Goal: Task Accomplishment & Management: Use online tool/utility

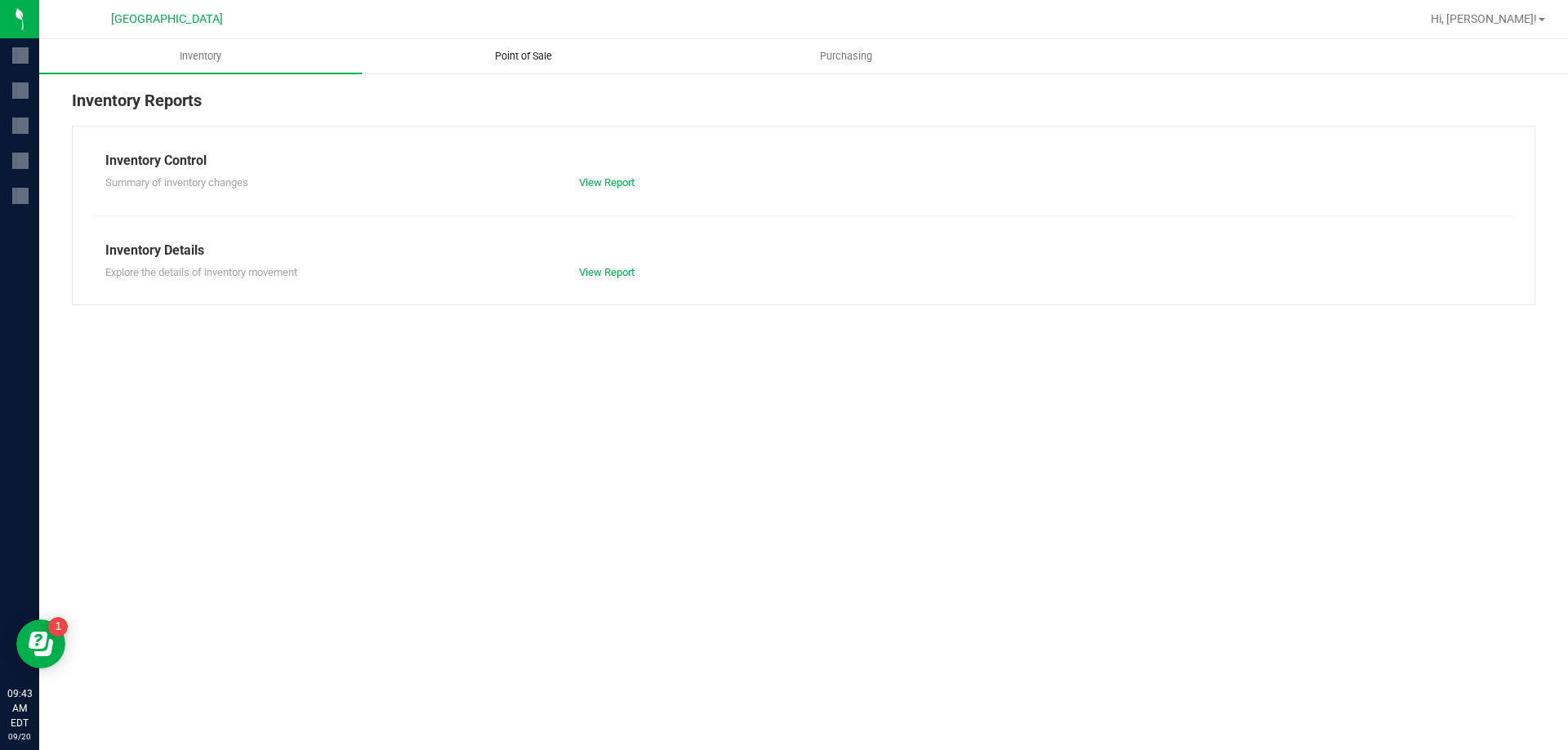
click at [503, 53] on span "Point of Sale" at bounding box center [524, 56] width 102 height 14
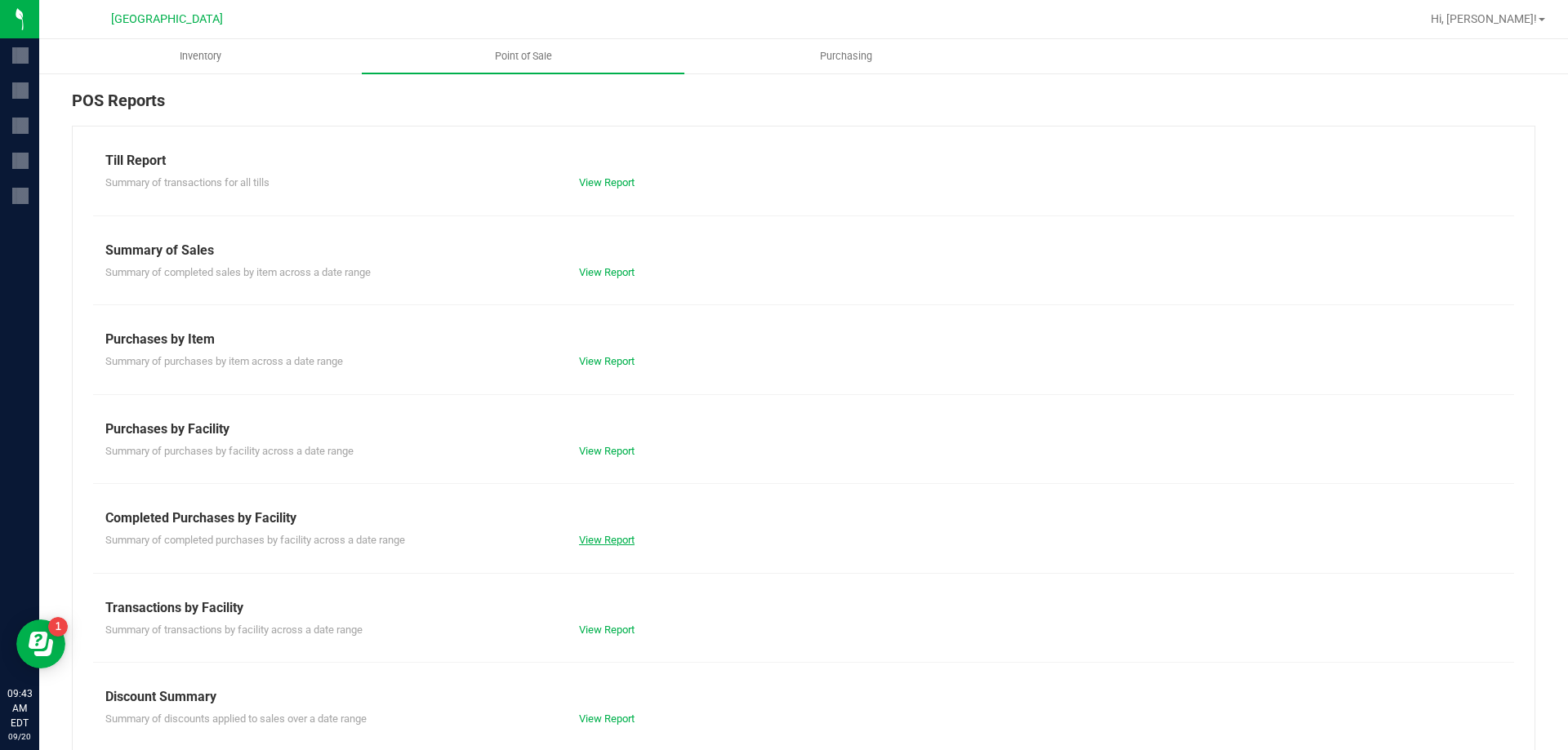
click at [605, 546] on div "Till Report Summary of transactions for all tills View Report Summary of Sales …" at bounding box center [803, 484] width 1463 height 716
click at [605, 543] on link "View Report" at bounding box center [606, 540] width 55 height 13
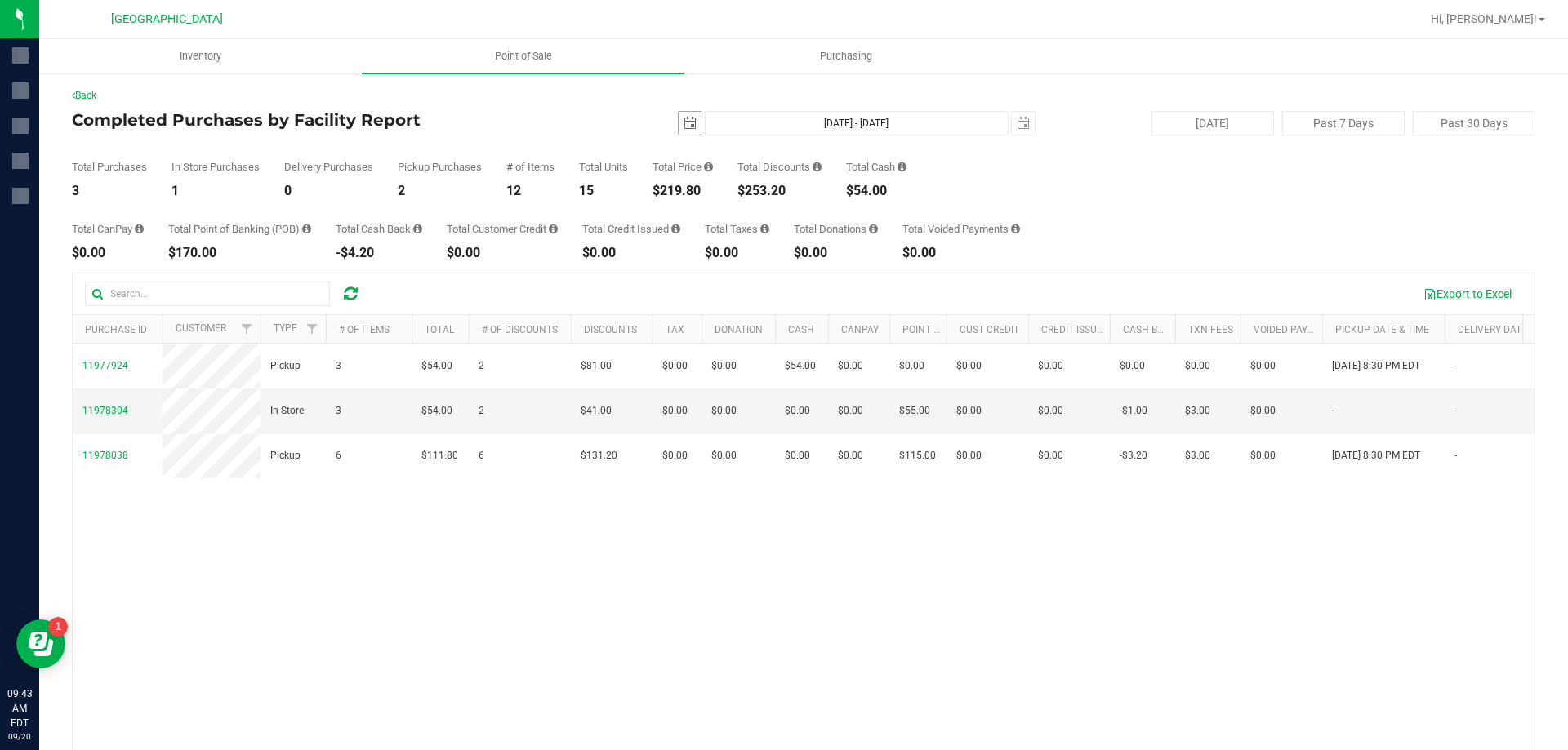
click at [683, 122] on span "select" at bounding box center [690, 123] width 13 height 13
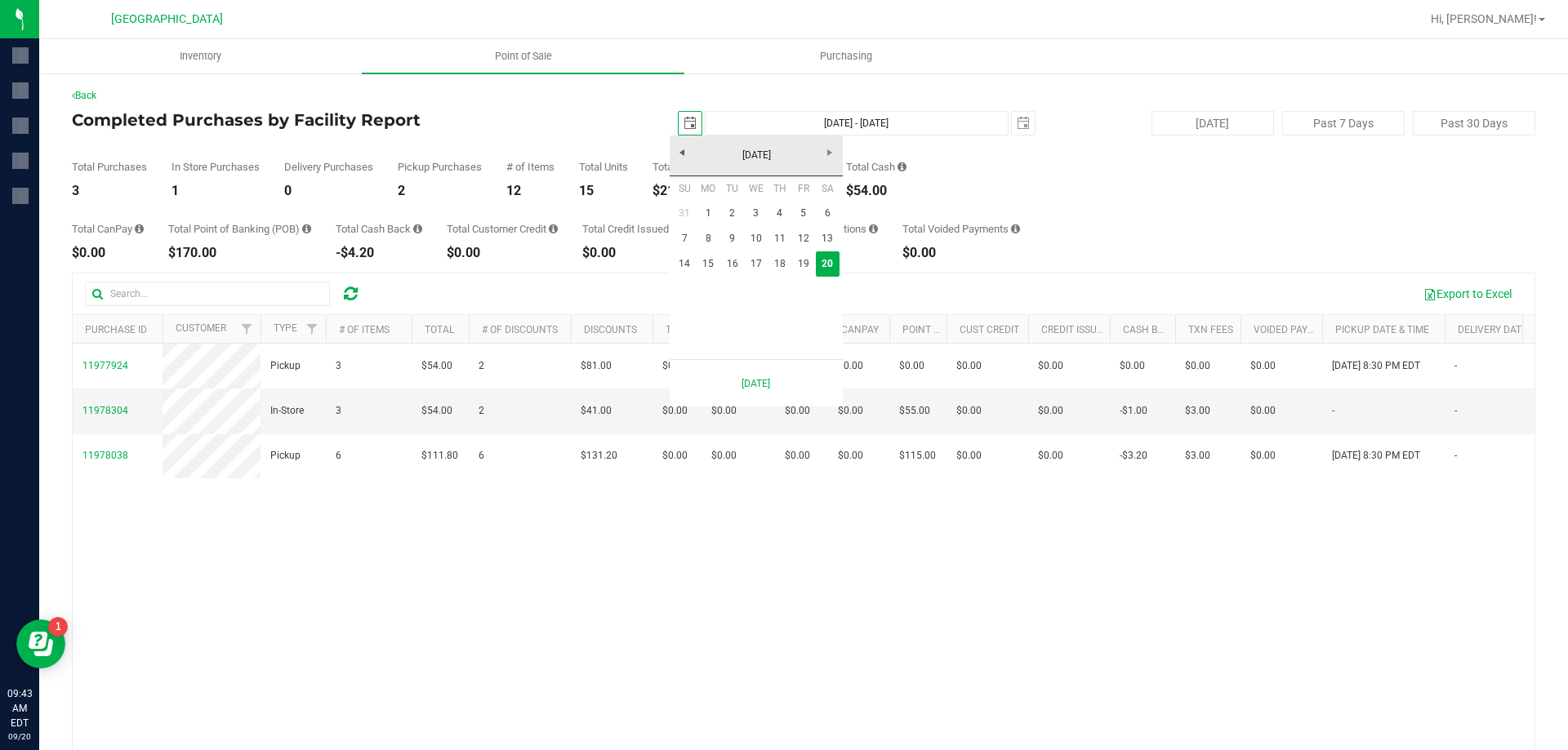
scroll to position [0, 41]
click at [682, 261] on link "14" at bounding box center [684, 264] width 24 height 25
type input "[DATE]"
type input "[DATE] - [DATE]"
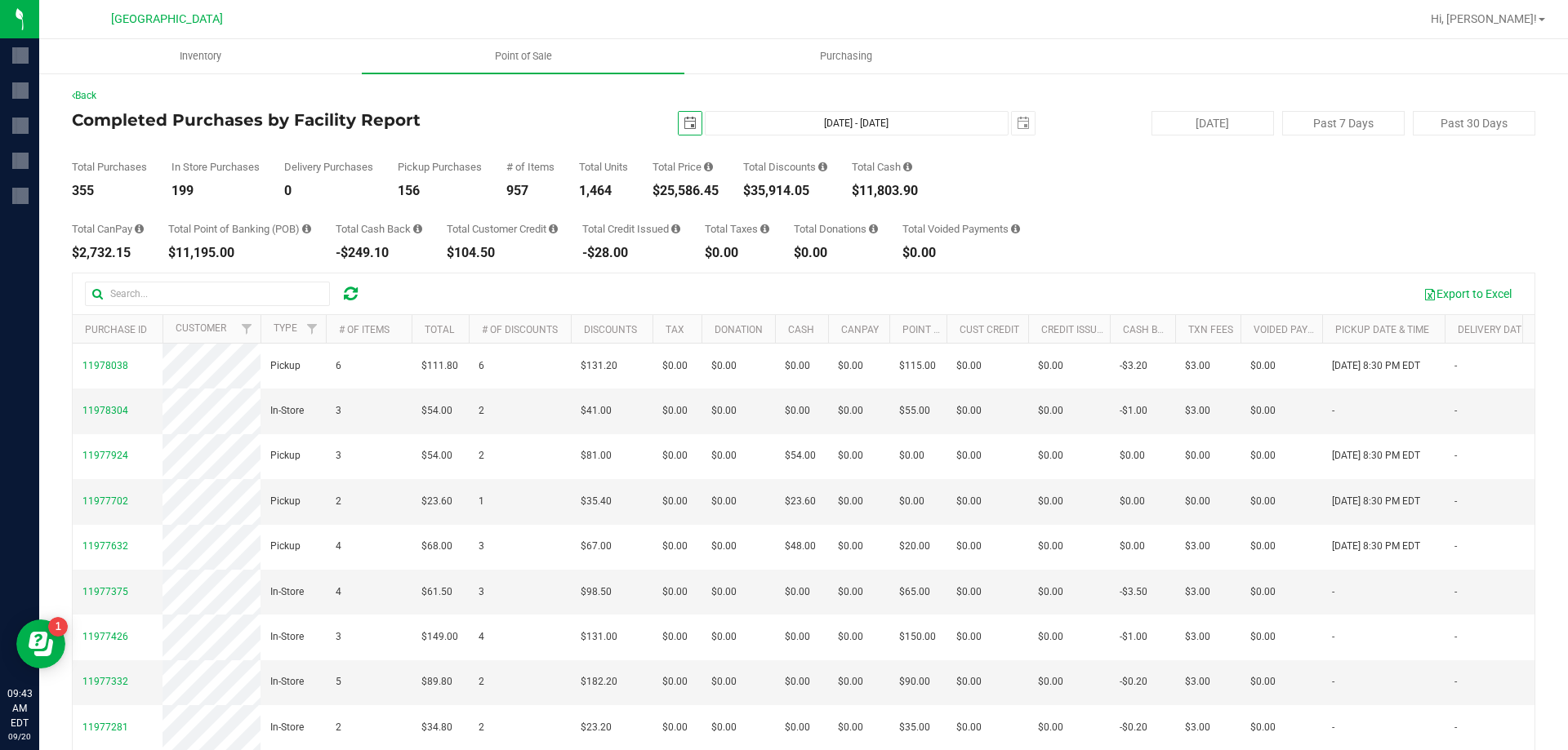
click at [687, 124] on span "select" at bounding box center [690, 123] width 13 height 13
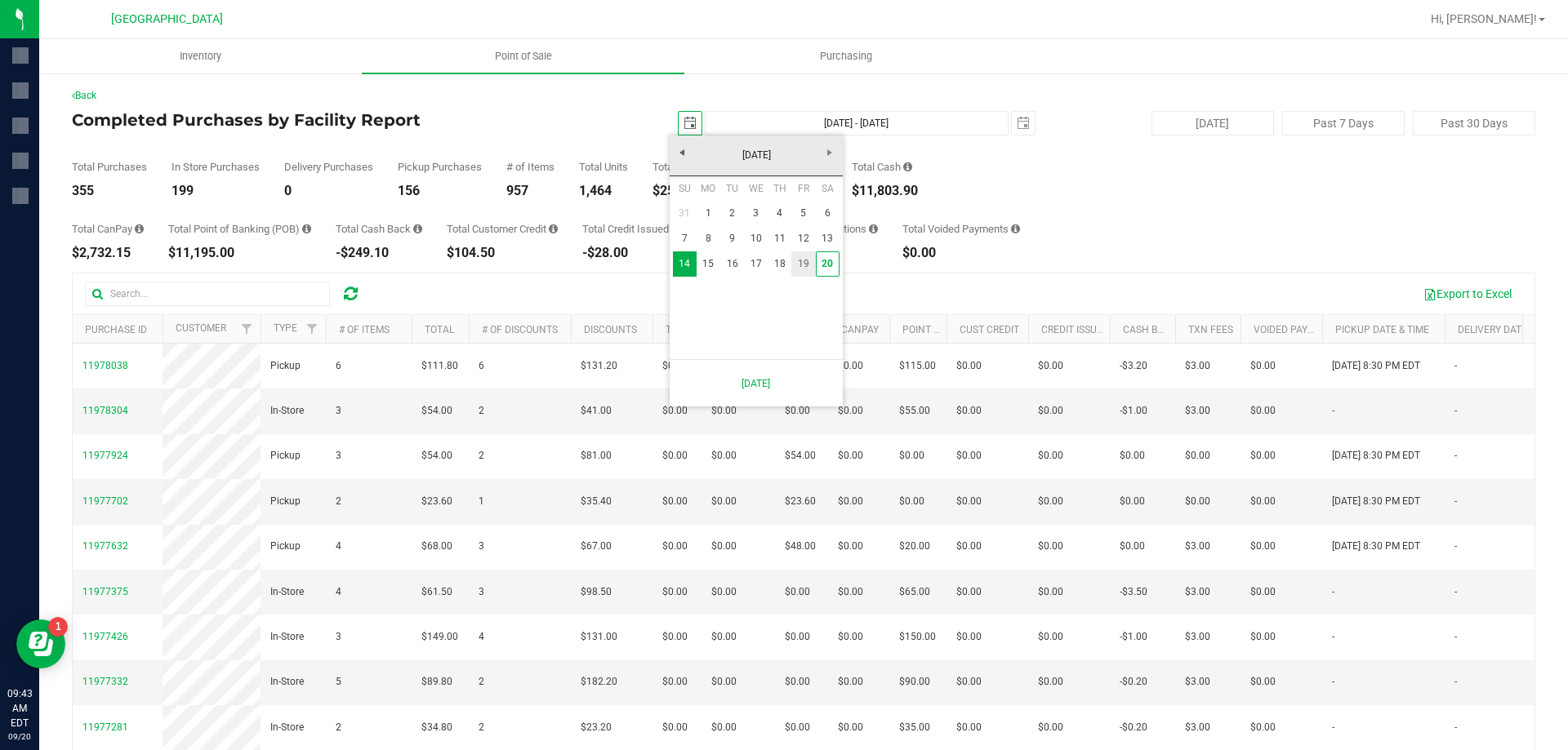
click at [805, 255] on link "19" at bounding box center [803, 264] width 24 height 25
type input "[DATE]"
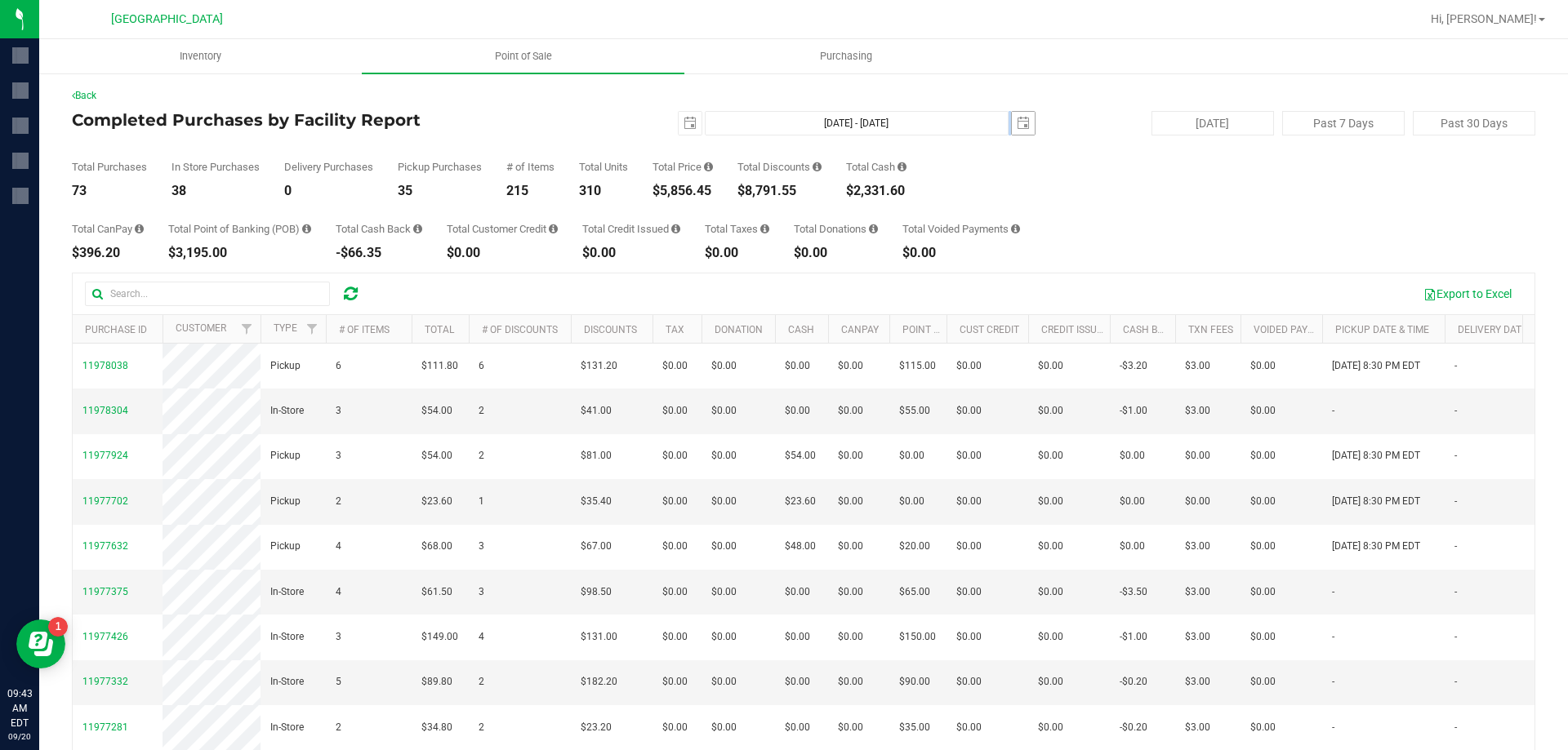
click at [1005, 121] on div "[DATE] [DATE] - [DATE] [DATE]" at bounding box center [797, 123] width 499 height 24
click at [1016, 121] on span "select" at bounding box center [1022, 123] width 13 height 13
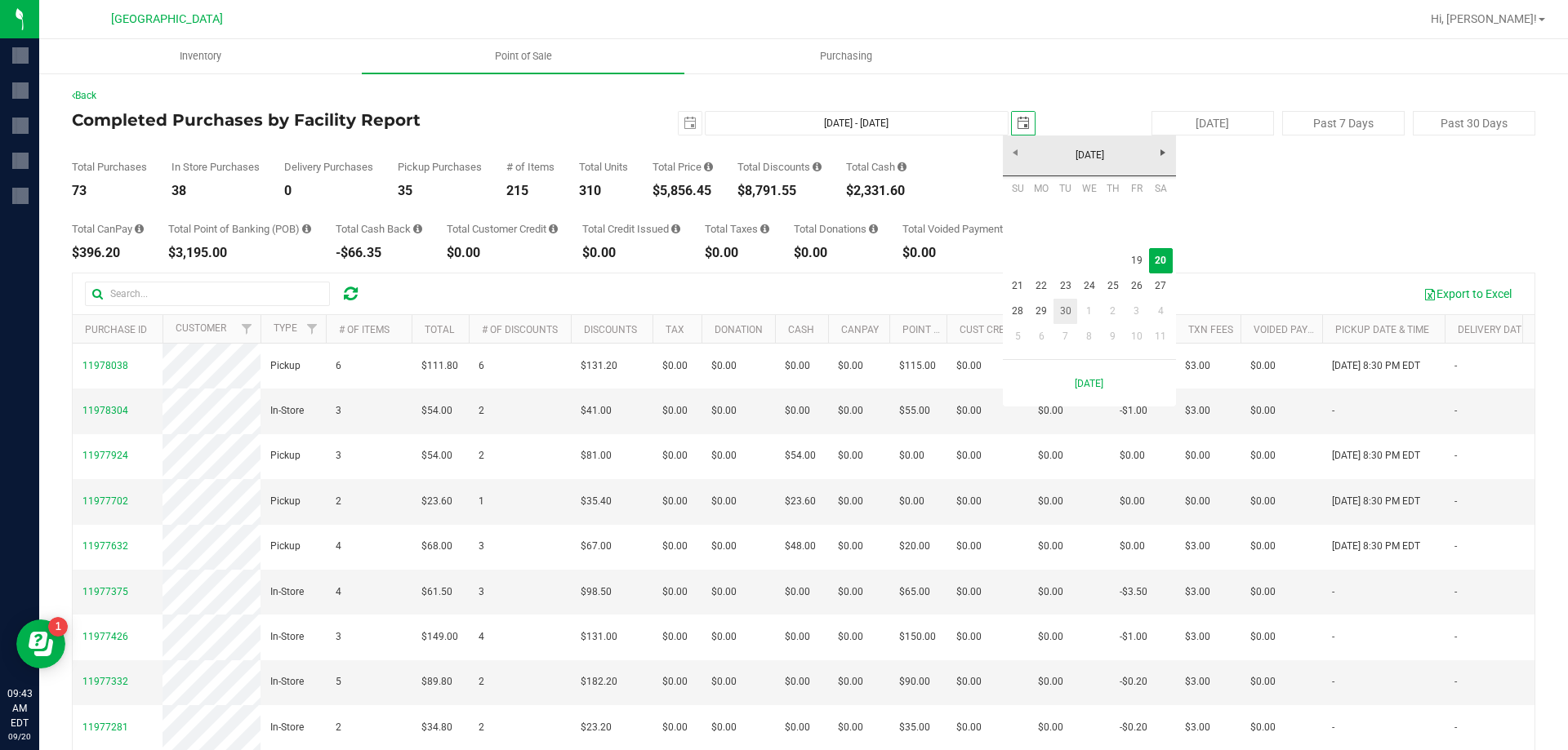
scroll to position [0, 41]
click at [1139, 253] on link "19" at bounding box center [1136, 261] width 24 height 25
type input "[DATE] - [DATE]"
type input "[DATE]"
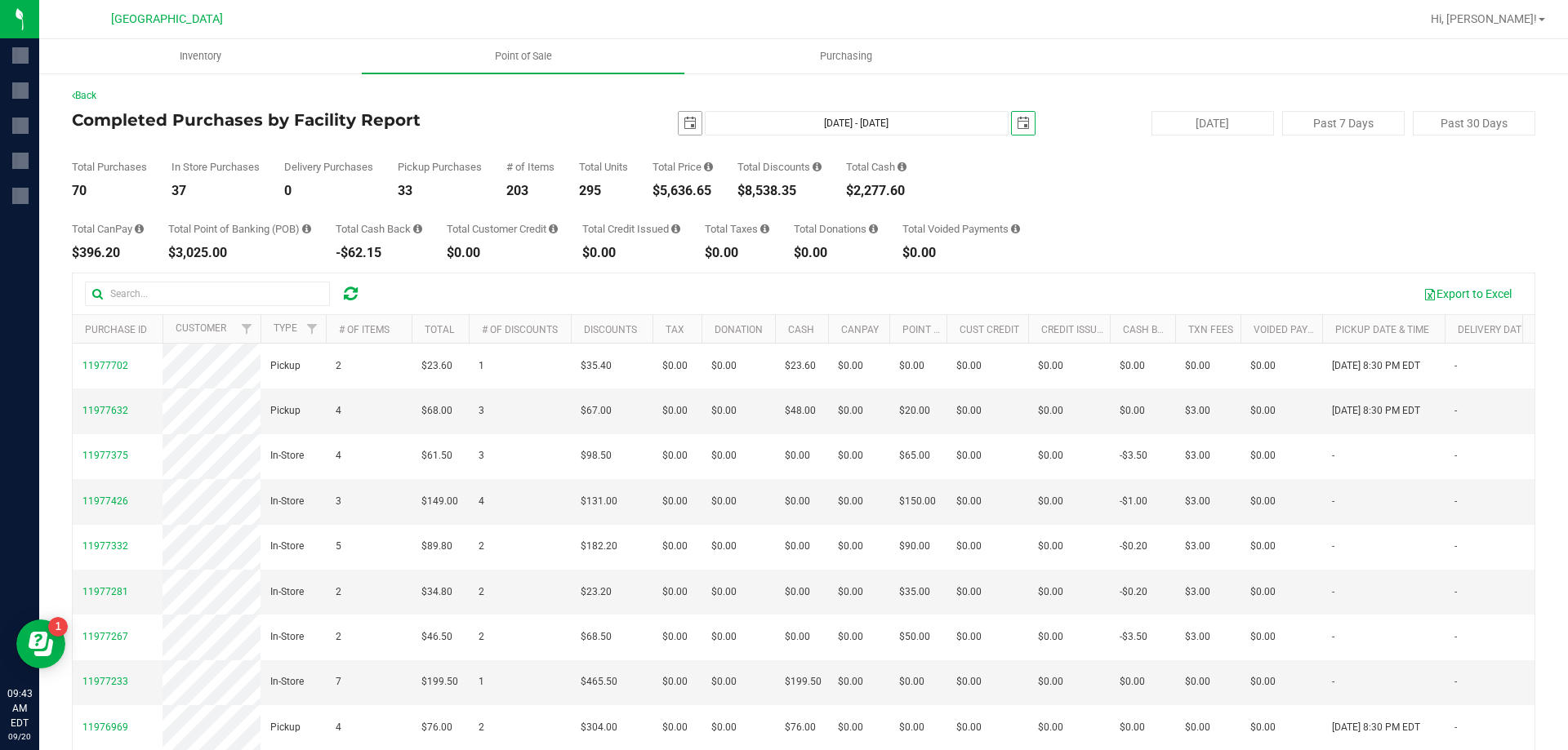
click at [686, 128] on span "select" at bounding box center [690, 123] width 13 height 13
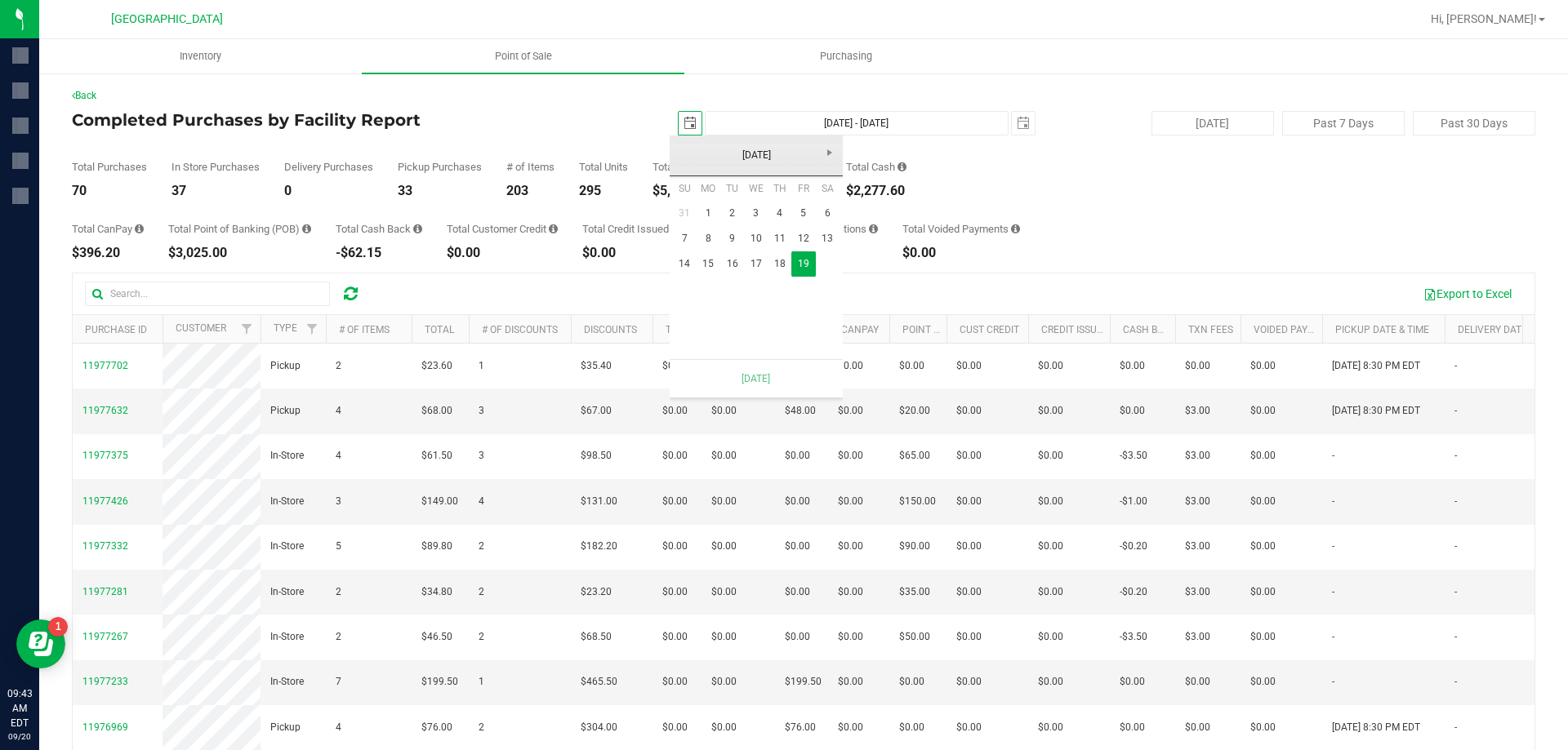
scroll to position [0, 41]
click at [786, 261] on link "18" at bounding box center [779, 264] width 24 height 25
type input "[DATE] - [DATE]"
type input "[DATE]"
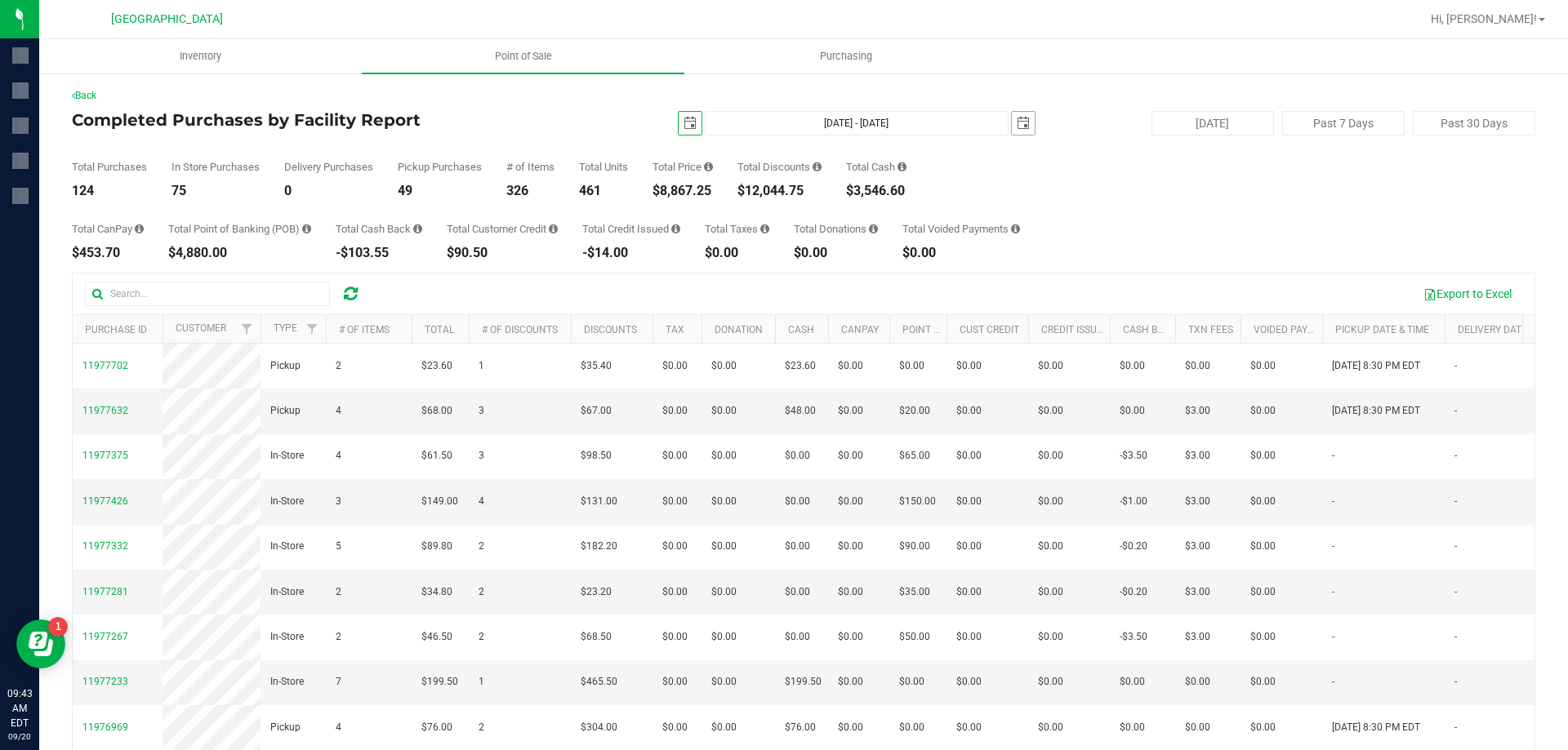
click at [1011, 131] on span "select" at bounding box center [1022, 122] width 23 height 23
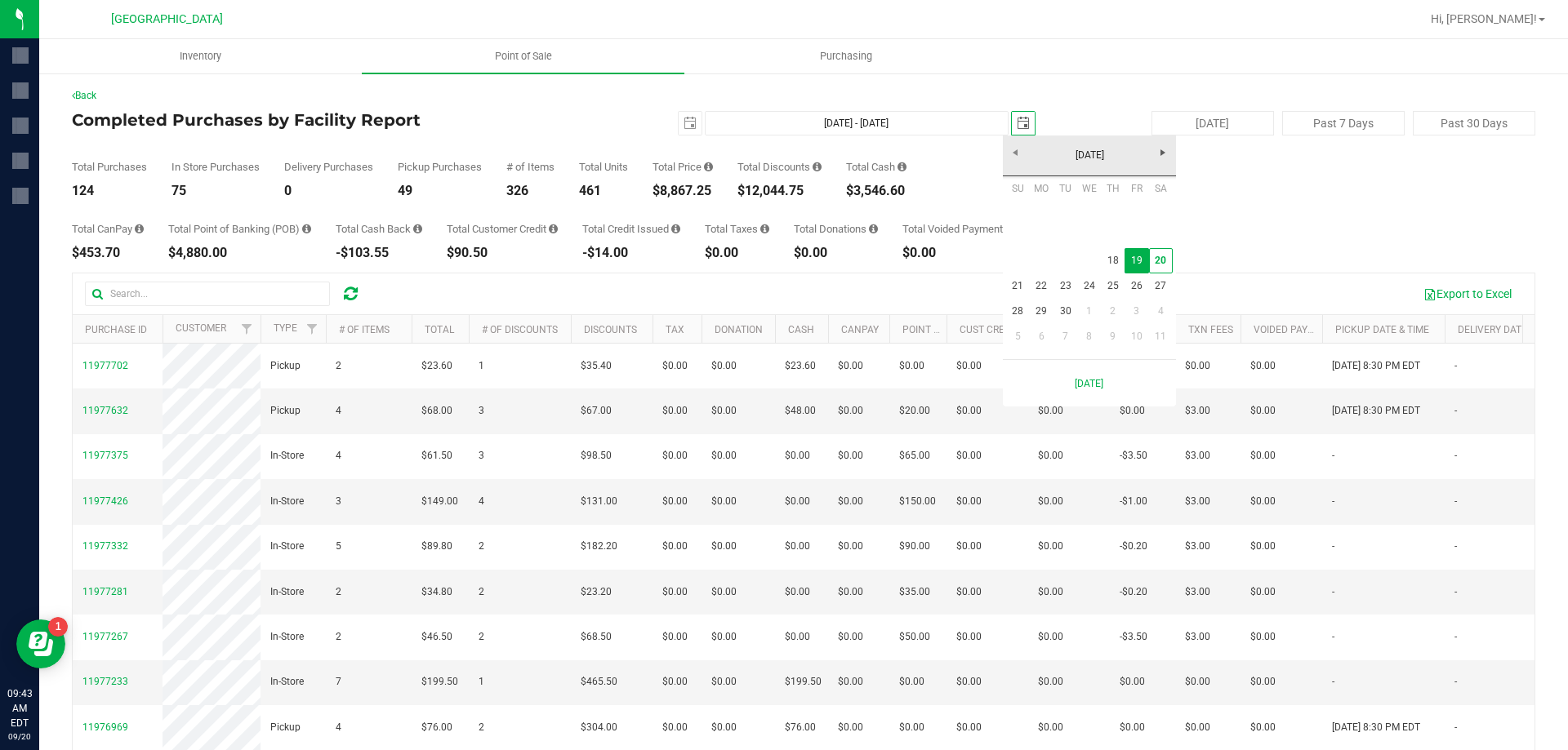
scroll to position [0, 41]
click at [1113, 254] on link "18" at bounding box center [1112, 261] width 24 height 25
type input "[DATE] - [DATE]"
type input "[DATE]"
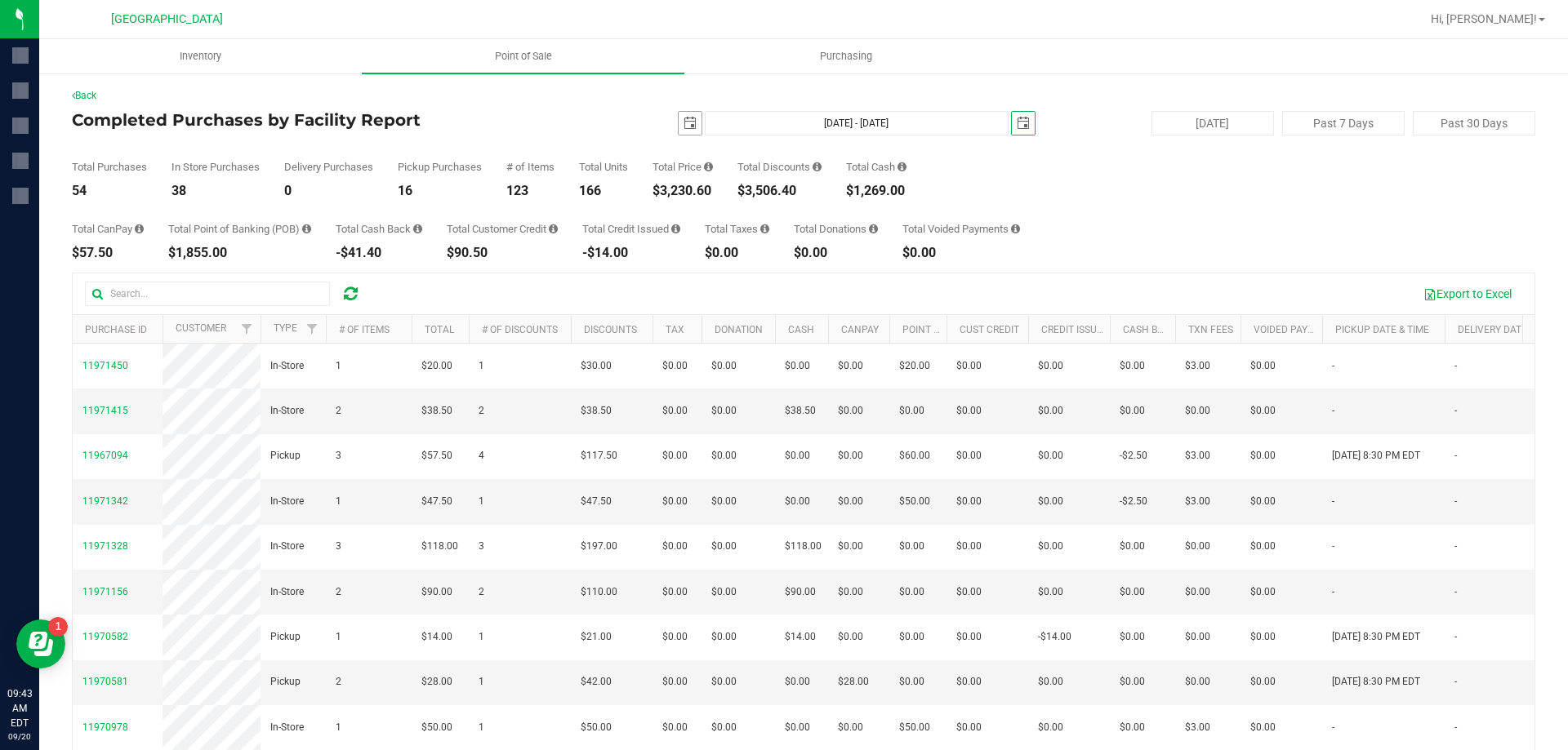
click at [683, 120] on span "select" at bounding box center [690, 123] width 13 height 13
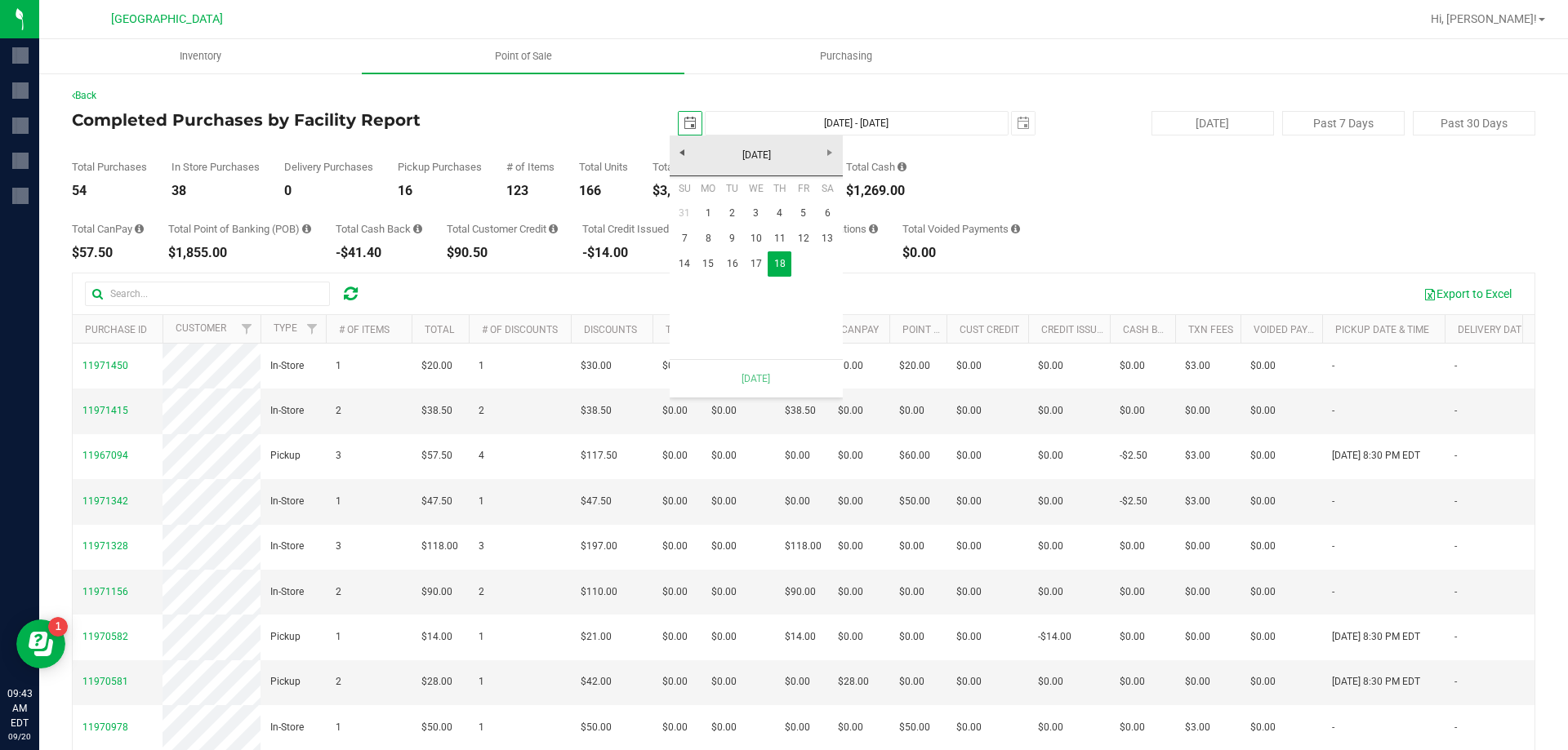
scroll to position [0, 41]
click at [755, 260] on link "17" at bounding box center [756, 264] width 24 height 25
type input "[DATE] - [DATE]"
type input "[DATE]"
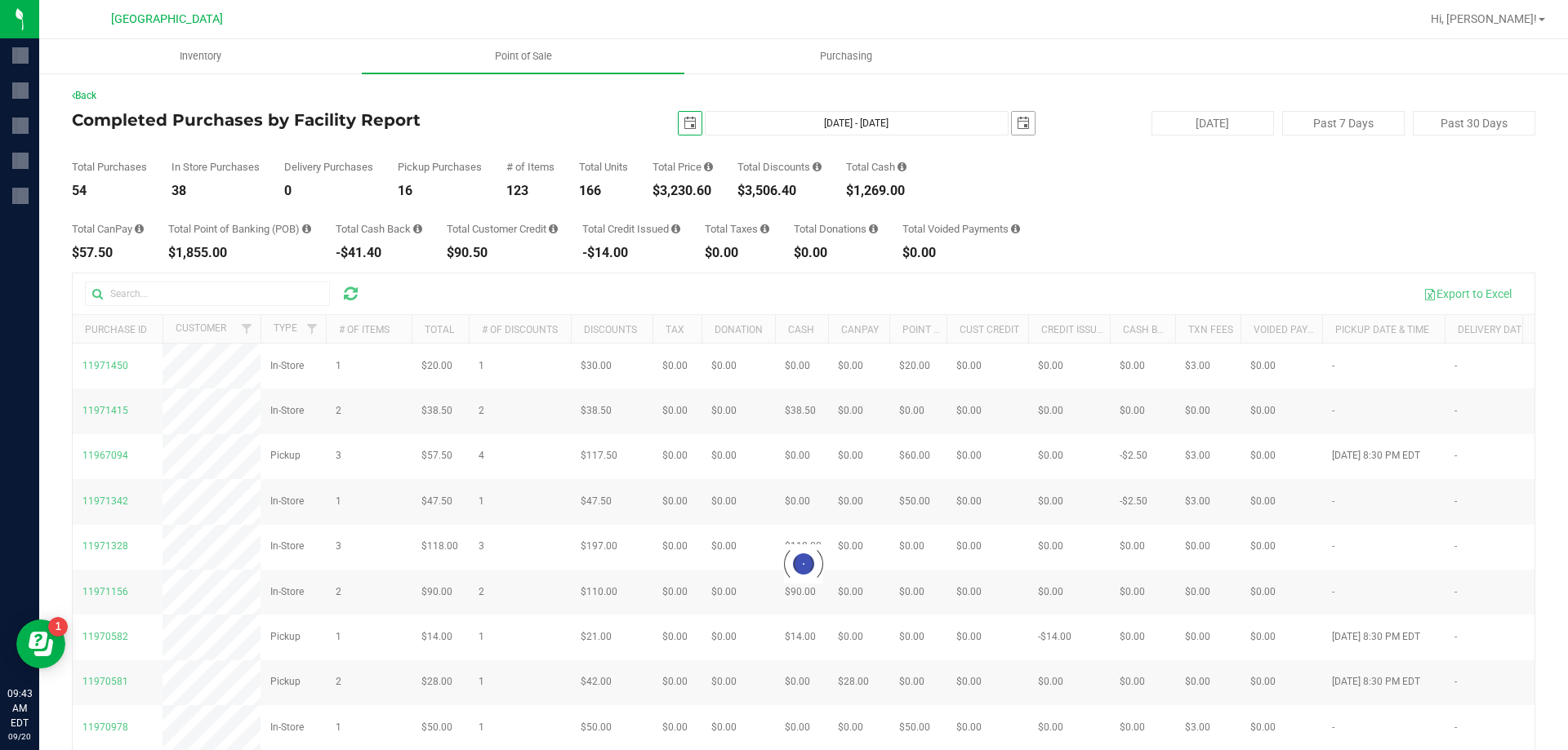
click at [1019, 120] on span "select" at bounding box center [1022, 123] width 13 height 13
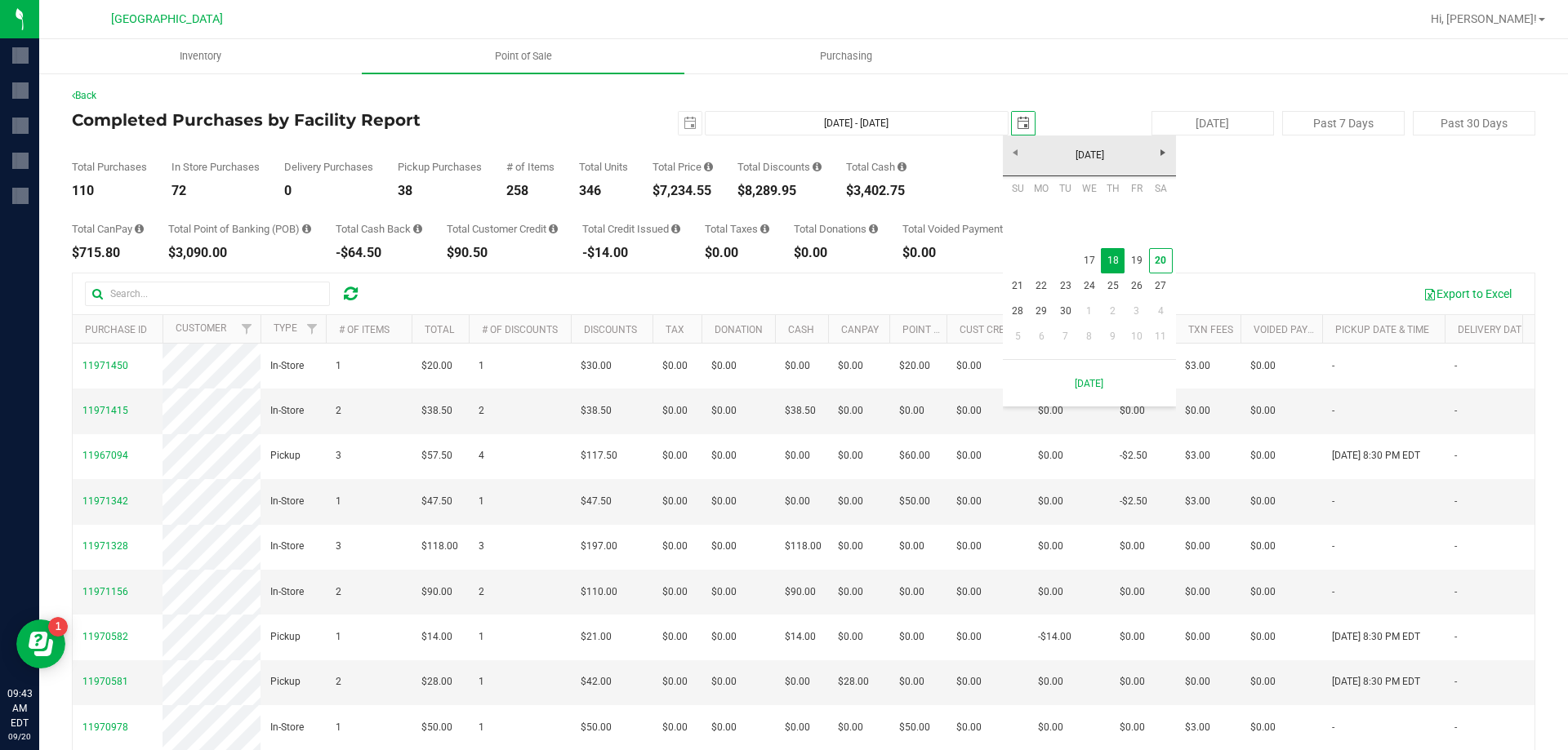
scroll to position [0, 41]
click at [1083, 257] on link "17" at bounding box center [1089, 261] width 24 height 25
type input "[DATE] - [DATE]"
type input "[DATE]"
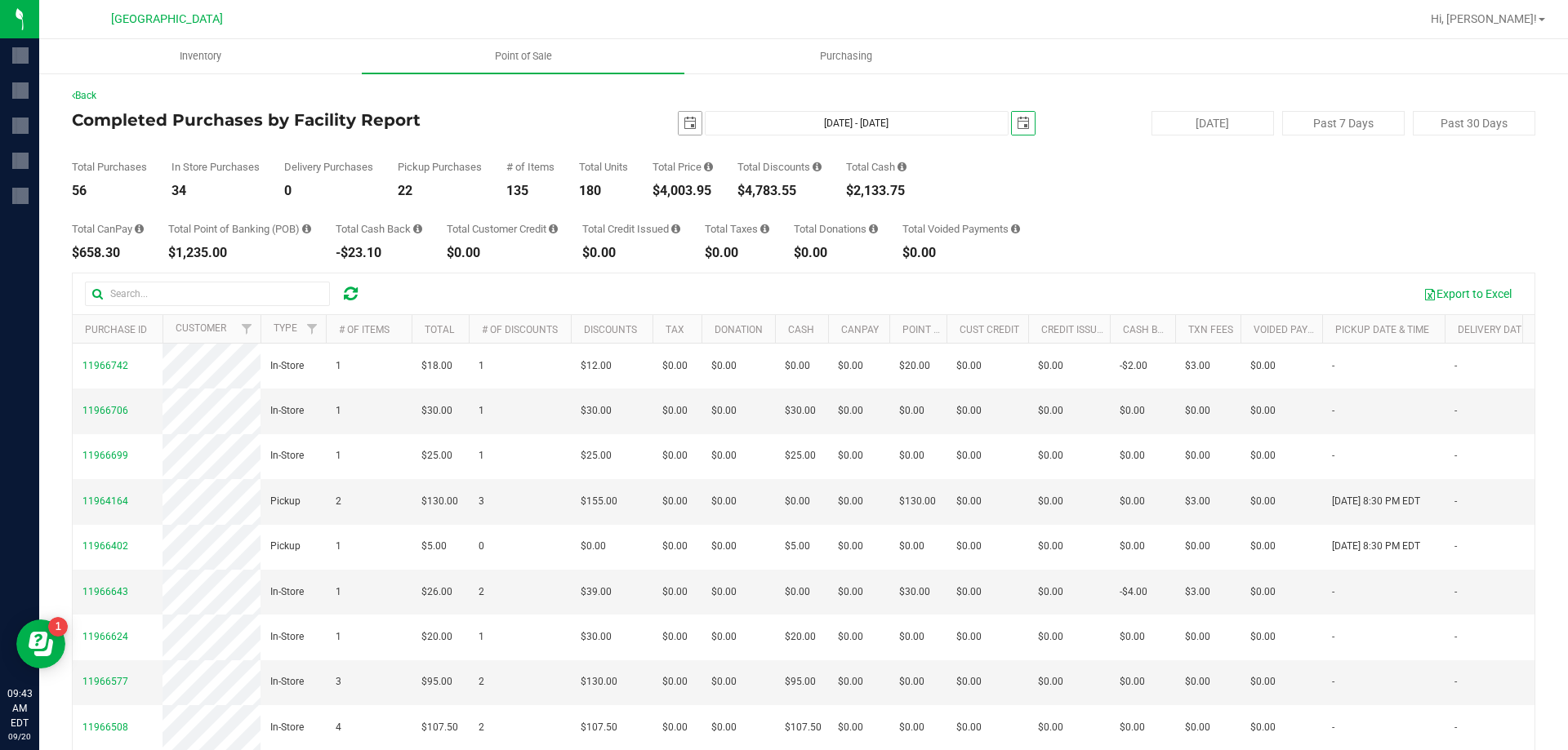
click at [686, 124] on span "select" at bounding box center [690, 123] width 13 height 13
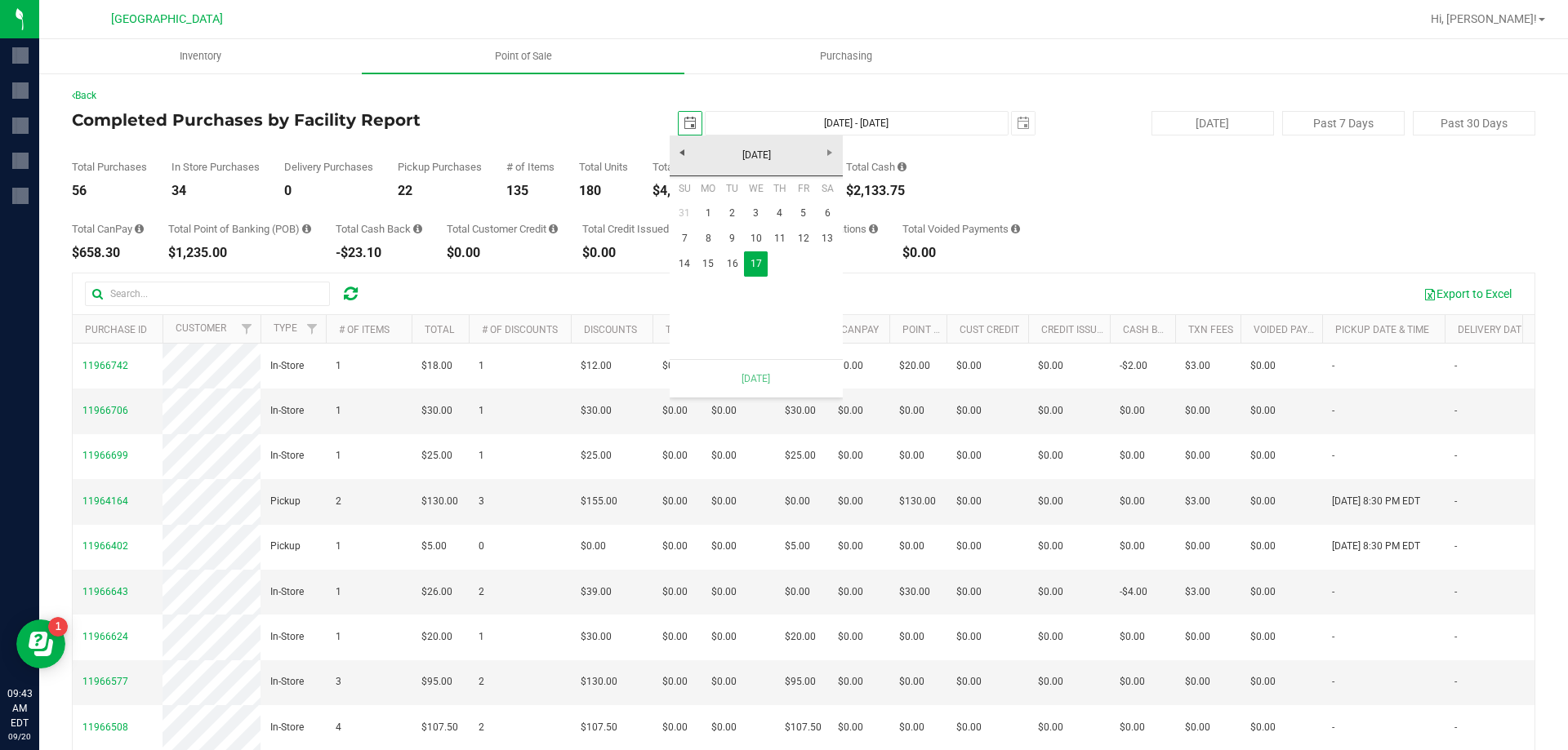
scroll to position [0, 41]
click at [733, 253] on link "16" at bounding box center [731, 264] width 24 height 25
type input "[DATE] - [DATE]"
type input "[DATE]"
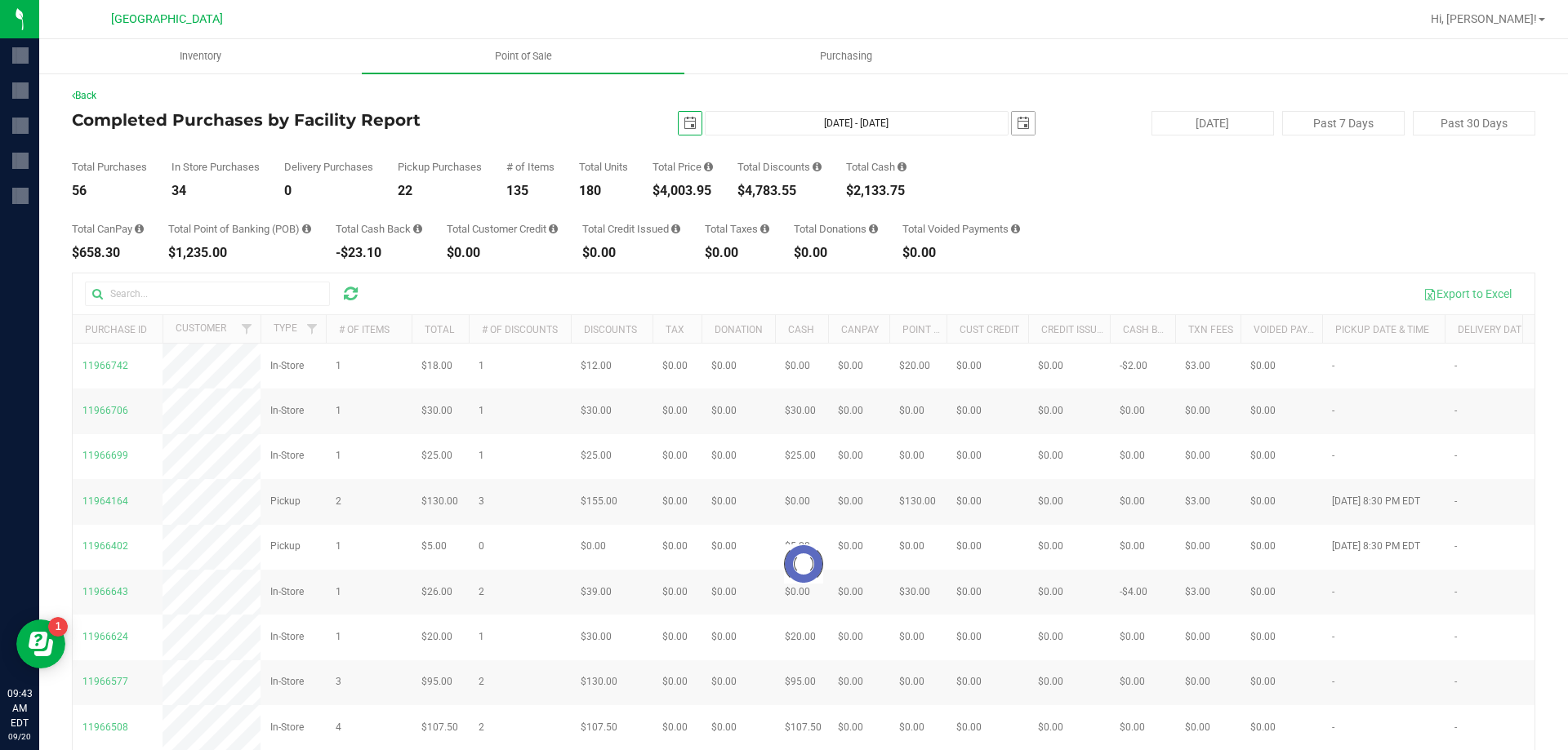
click at [1011, 112] on span "select" at bounding box center [1022, 122] width 23 height 23
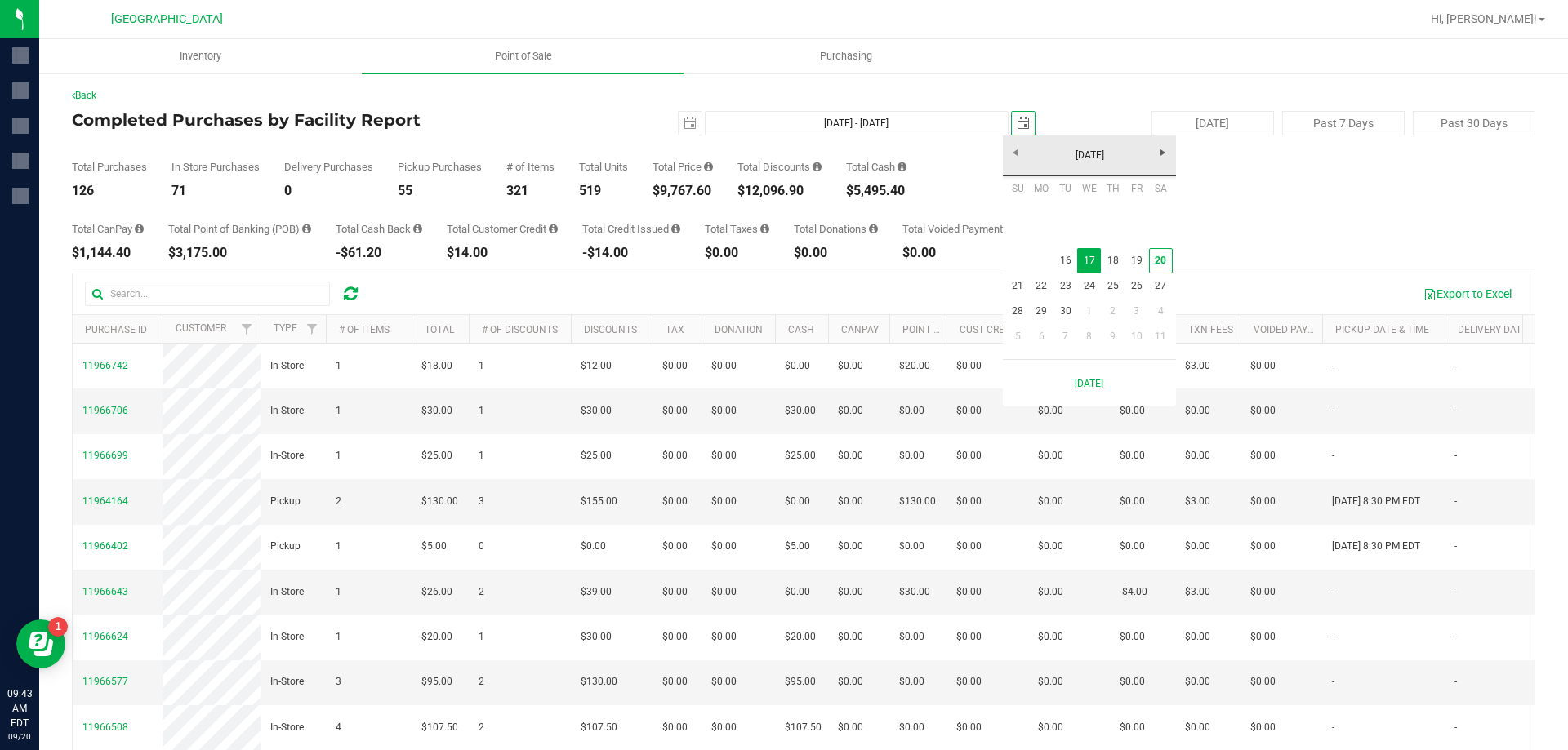
scroll to position [0, 41]
click at [1061, 255] on link "16" at bounding box center [1065, 261] width 24 height 25
type input "[DATE] - [DATE]"
type input "[DATE]"
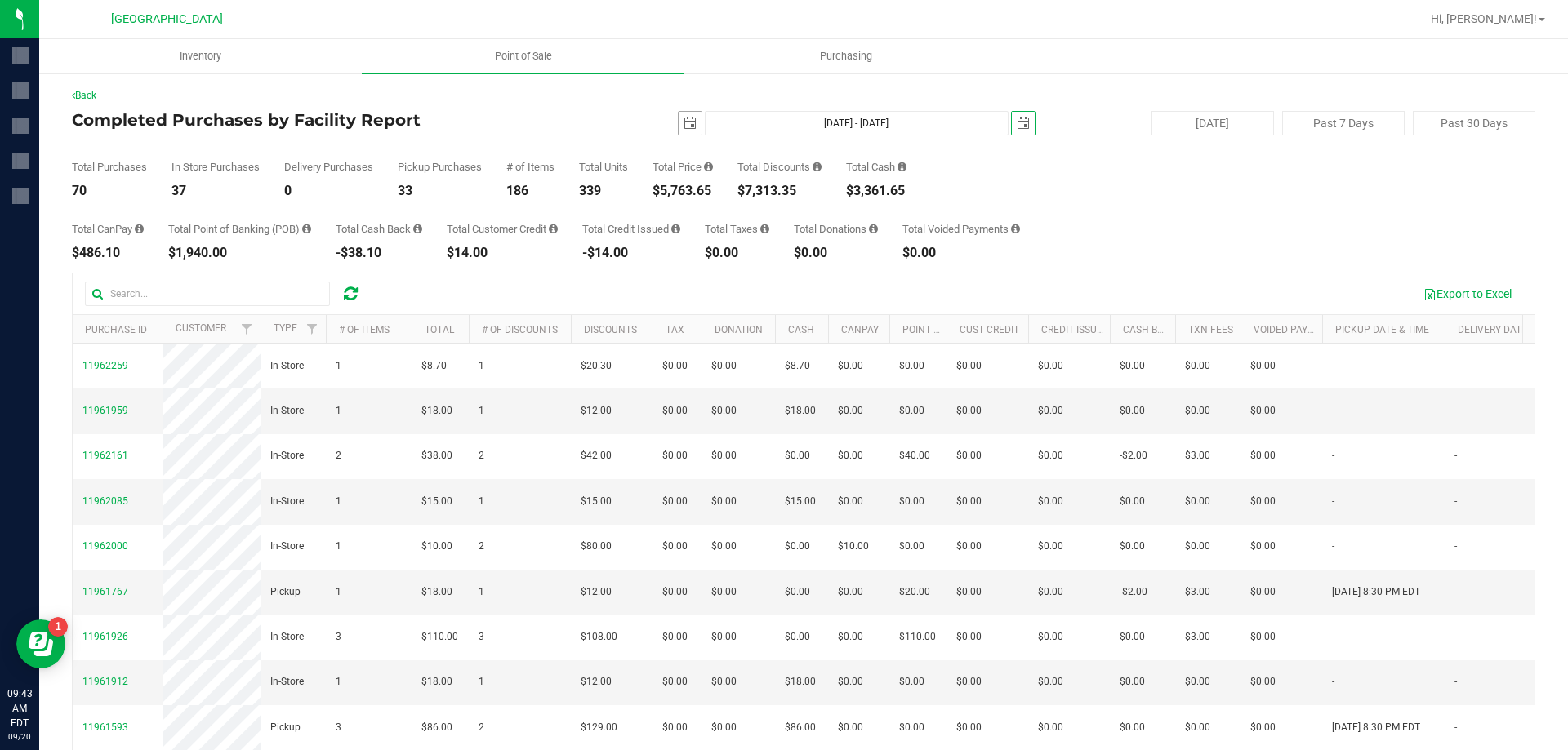
click at [683, 118] on span "select" at bounding box center [690, 123] width 13 height 13
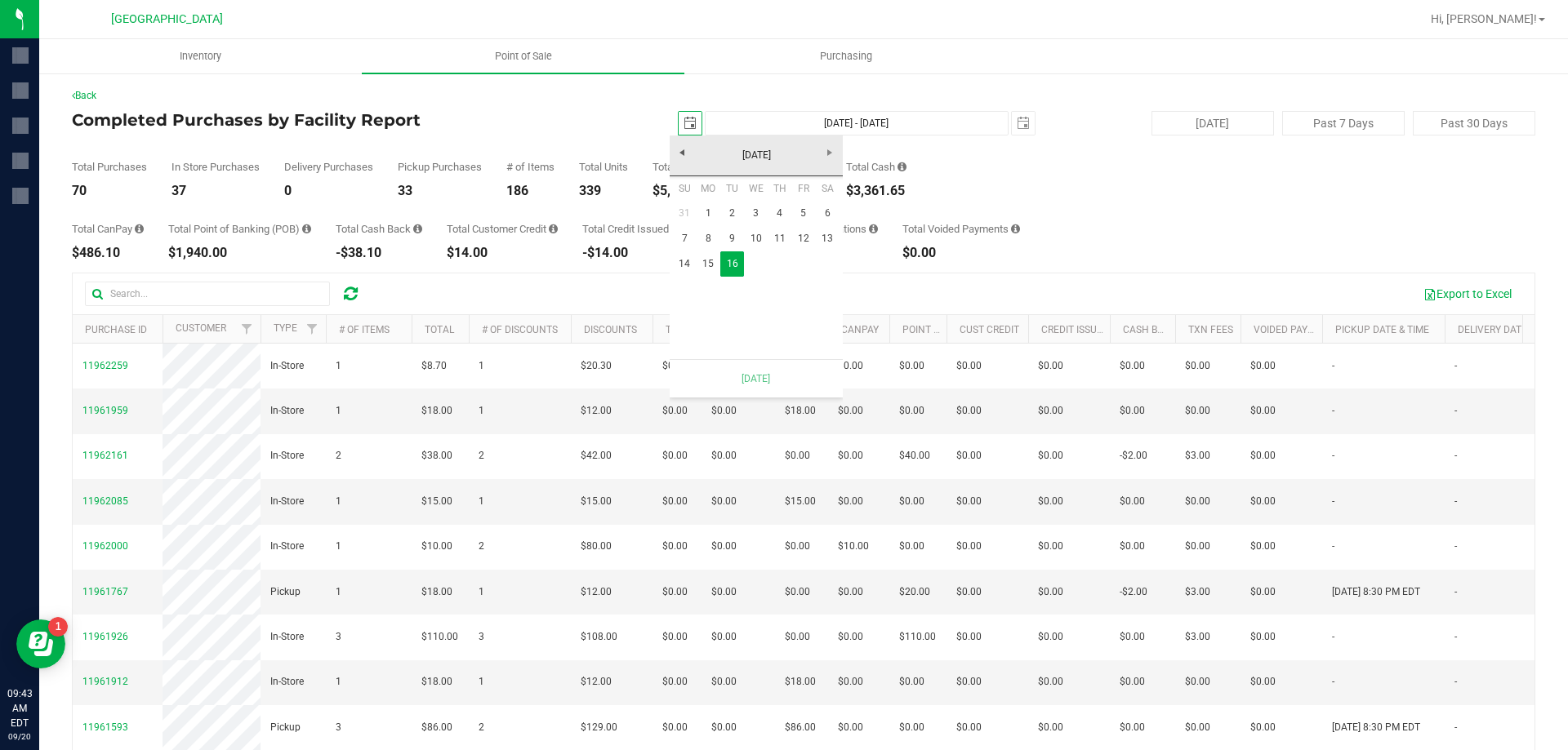
scroll to position [0, 41]
click at [710, 262] on link "15" at bounding box center [708, 264] width 24 height 25
type input "[DATE] - [DATE]"
type input "[DATE]"
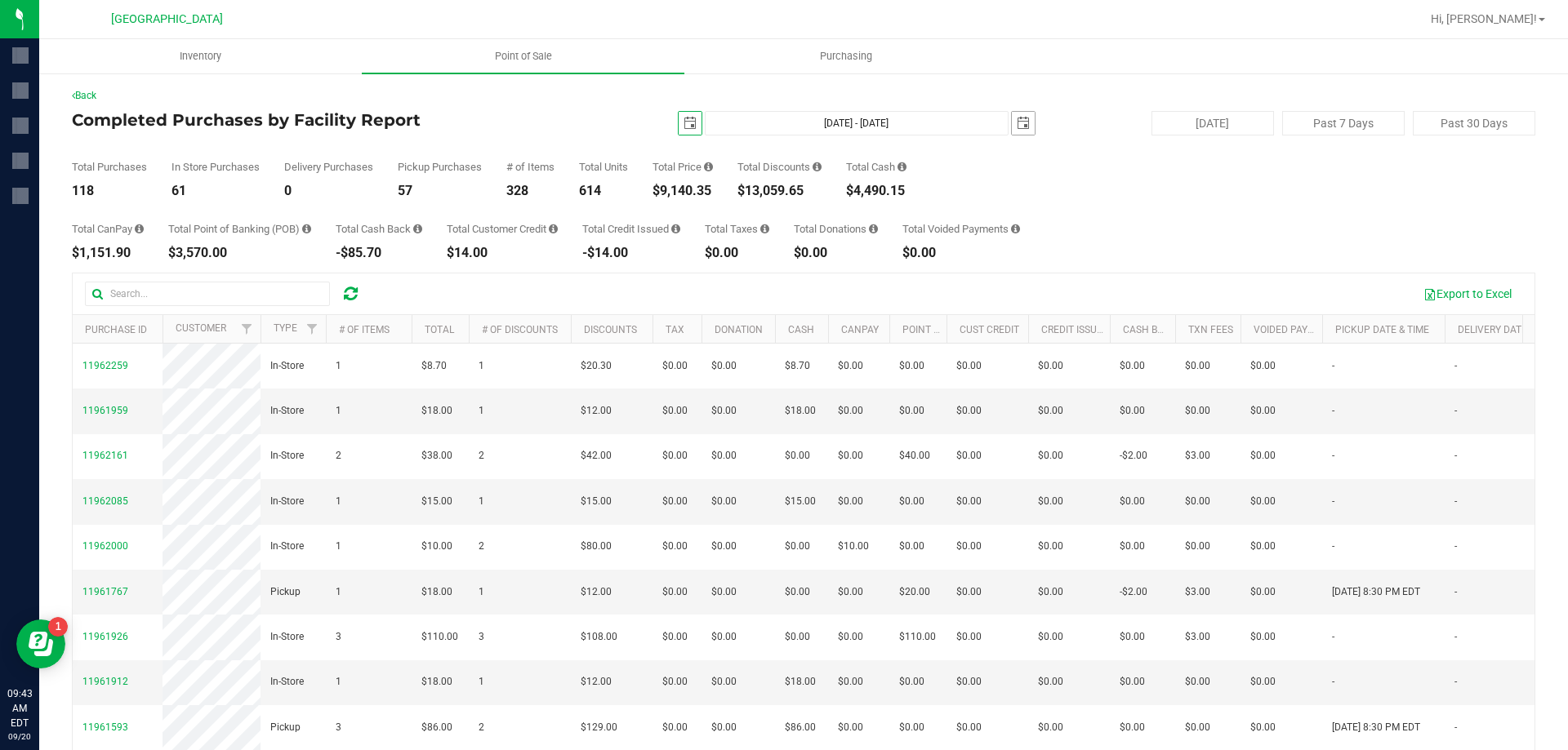
click at [1022, 121] on span "select" at bounding box center [1022, 122] width 23 height 23
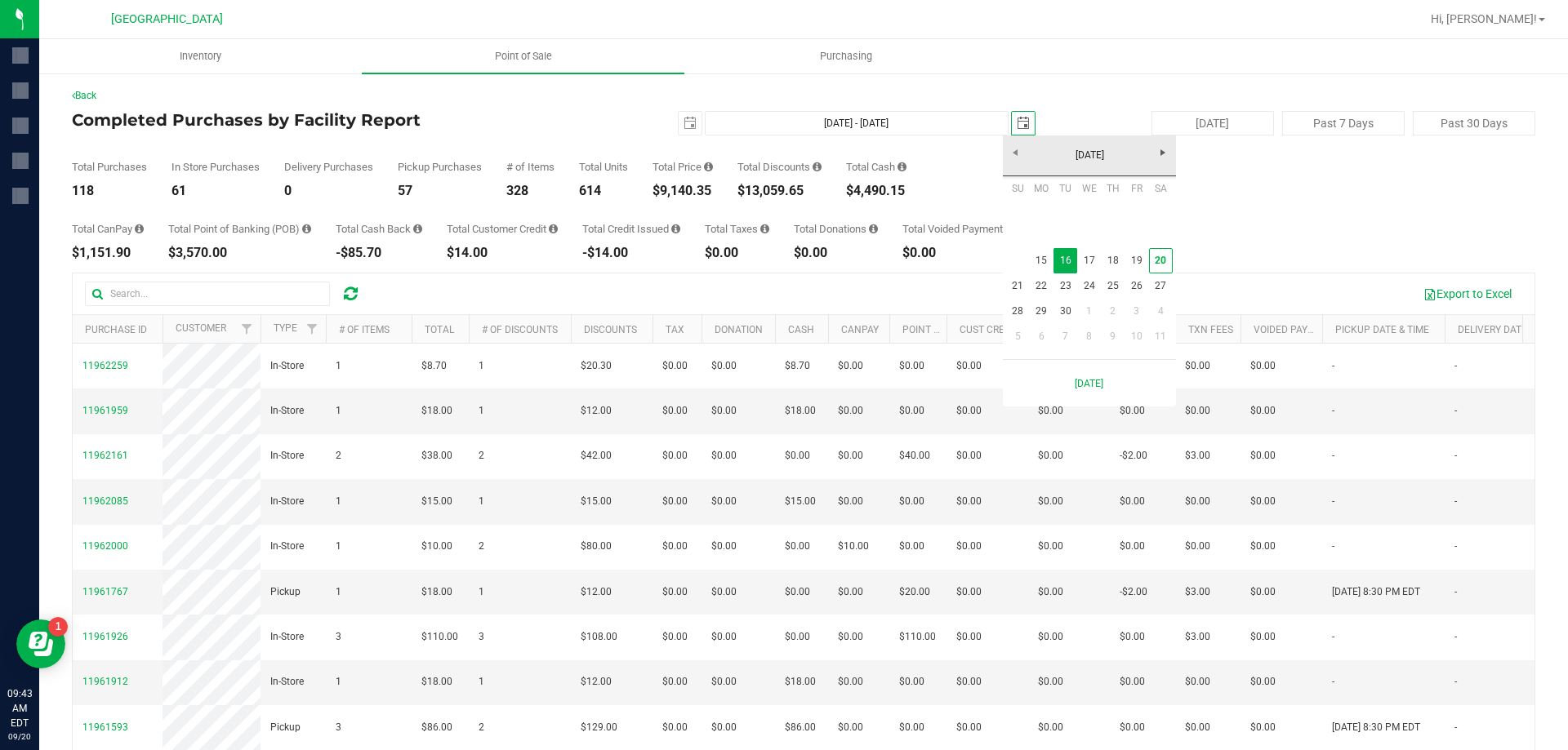
scroll to position [0, 41]
click at [1050, 254] on link "15" at bounding box center [1041, 261] width 24 height 25
type input "[DATE] - [DATE]"
type input "[DATE]"
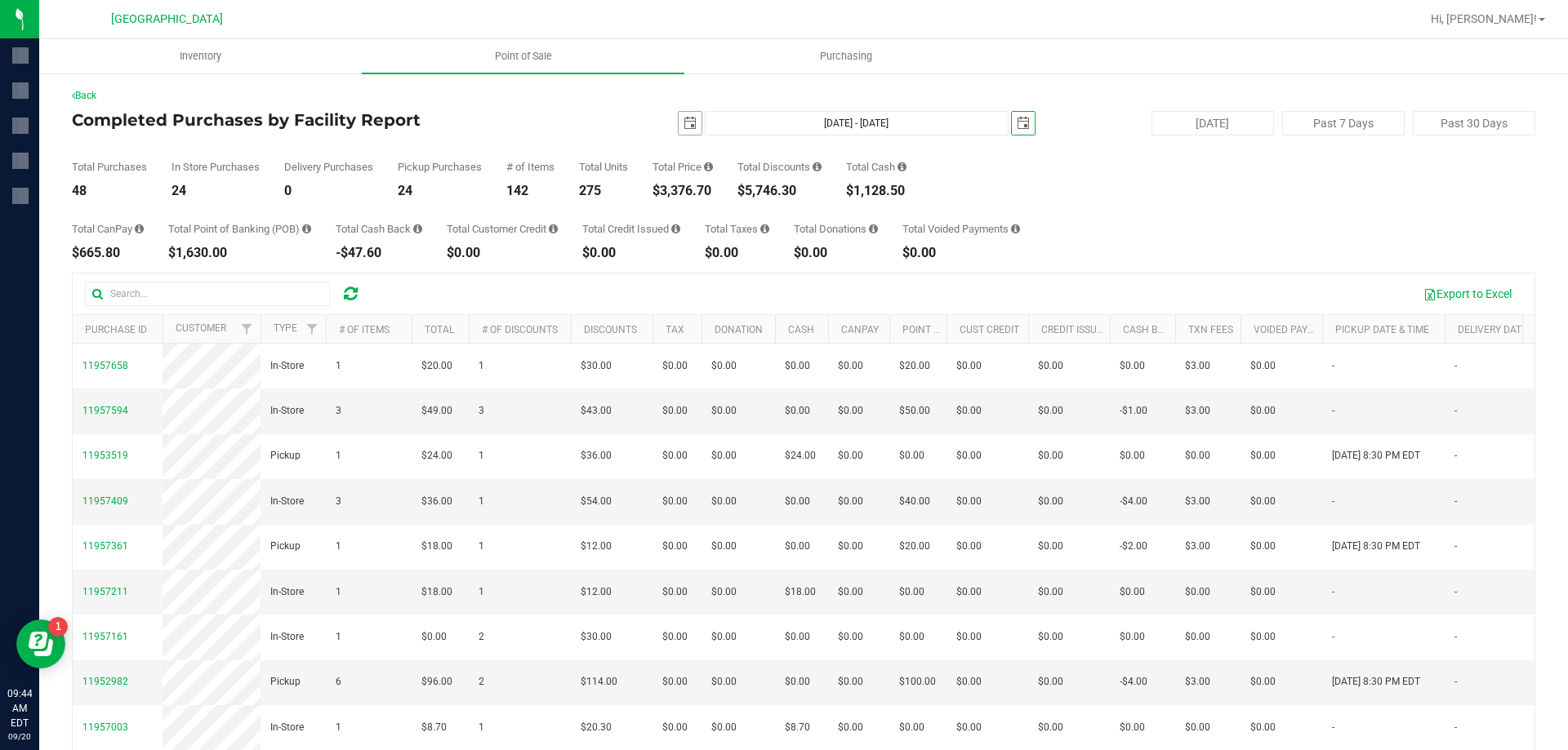
click at [683, 128] on span "select" at bounding box center [690, 123] width 13 height 13
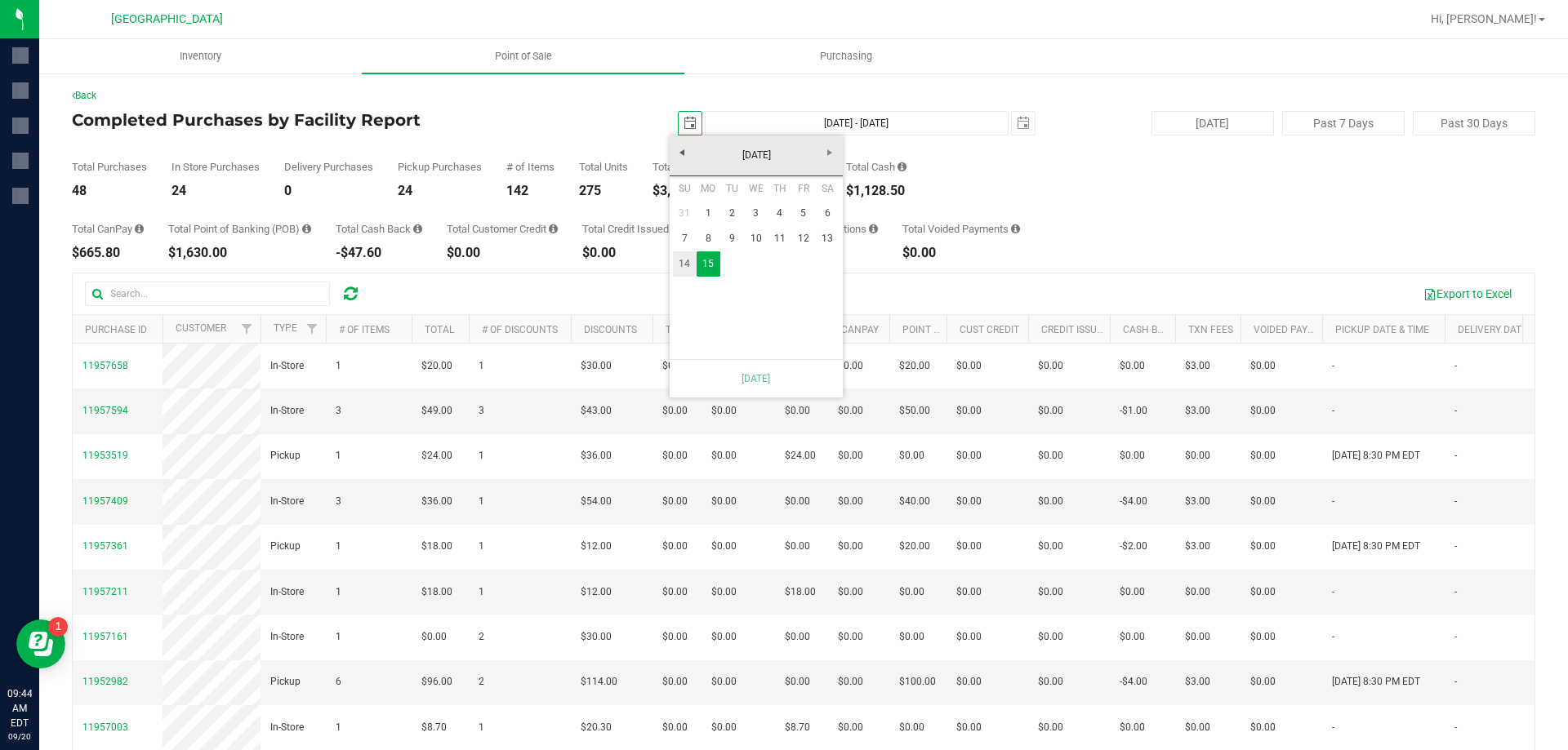
click at [680, 268] on link "14" at bounding box center [684, 264] width 24 height 25
type input "[DATE] - [DATE]"
type input "[DATE]"
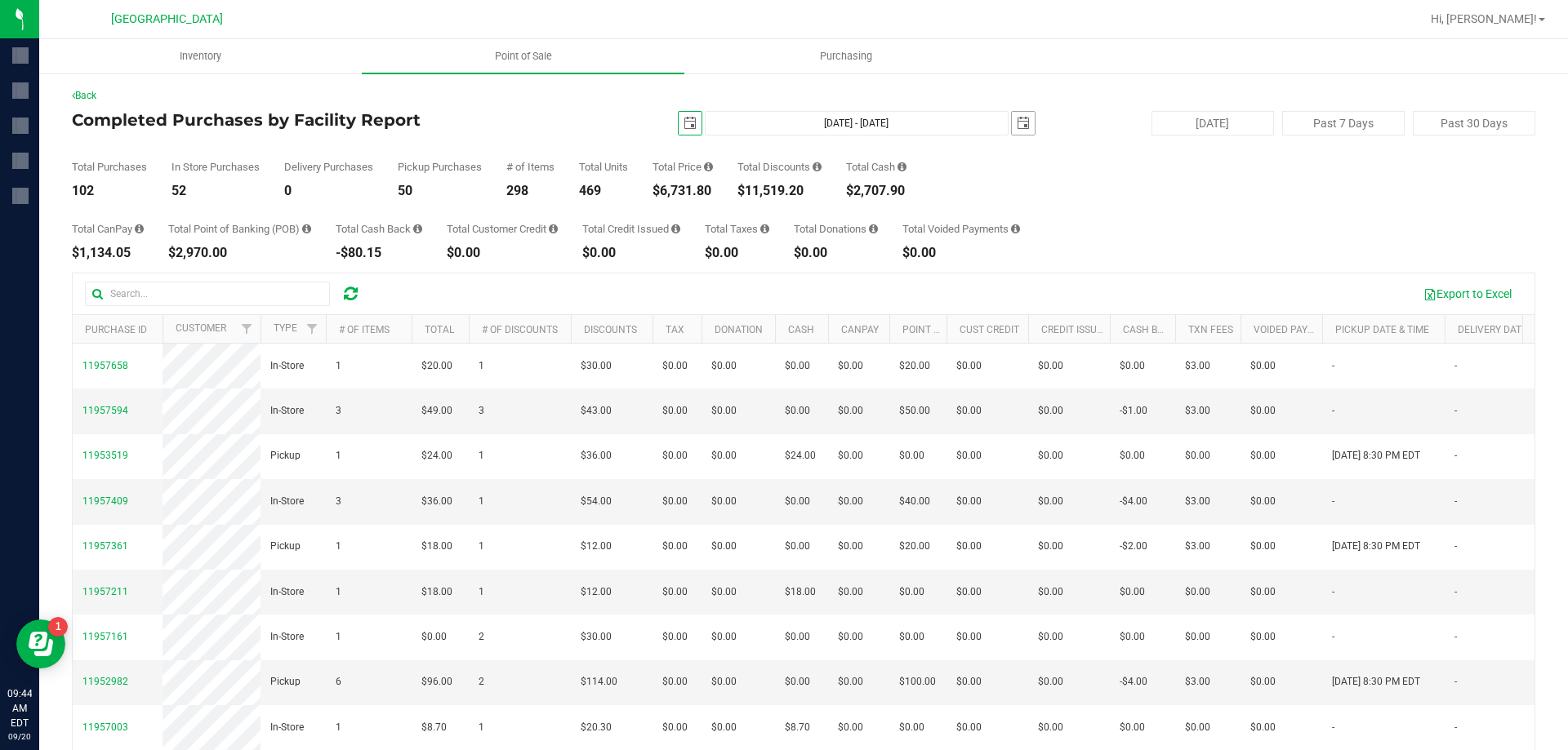
click at [1018, 120] on span "select" at bounding box center [1022, 123] width 13 height 13
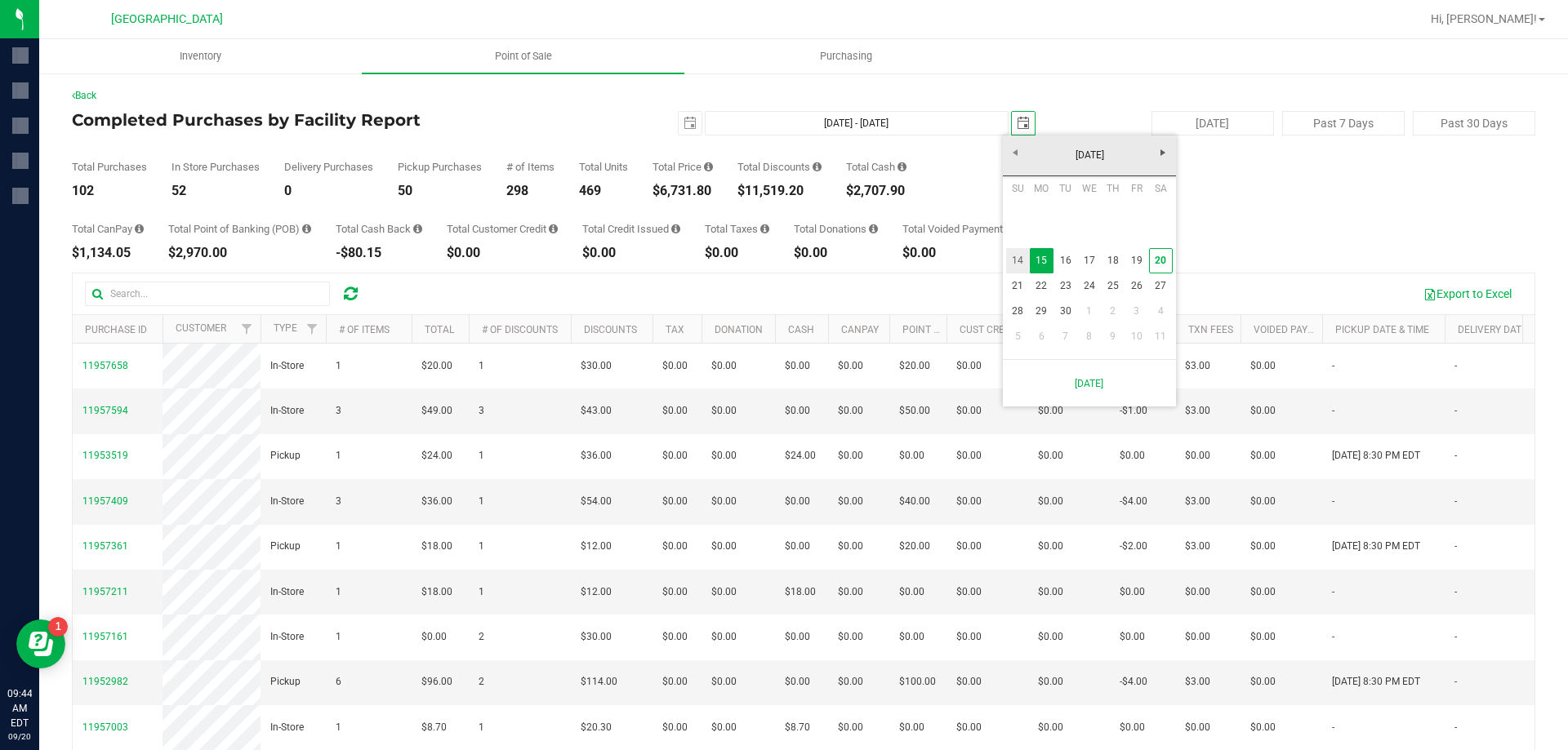
click at [1025, 250] on link "14" at bounding box center [1018, 261] width 24 height 25
type input "[DATE] - [DATE]"
type input "[DATE]"
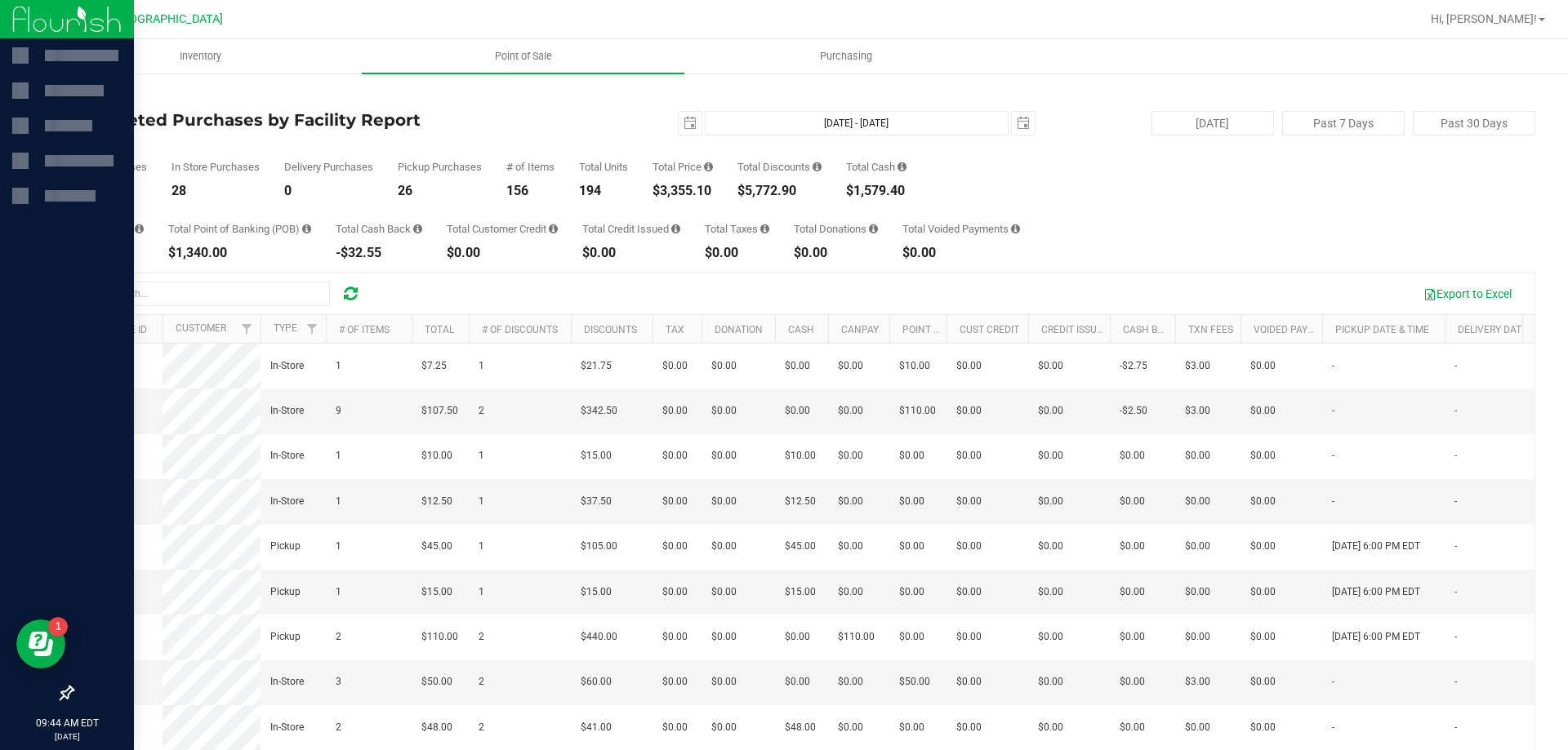
click at [30, 27] on img at bounding box center [67, 19] width 110 height 38
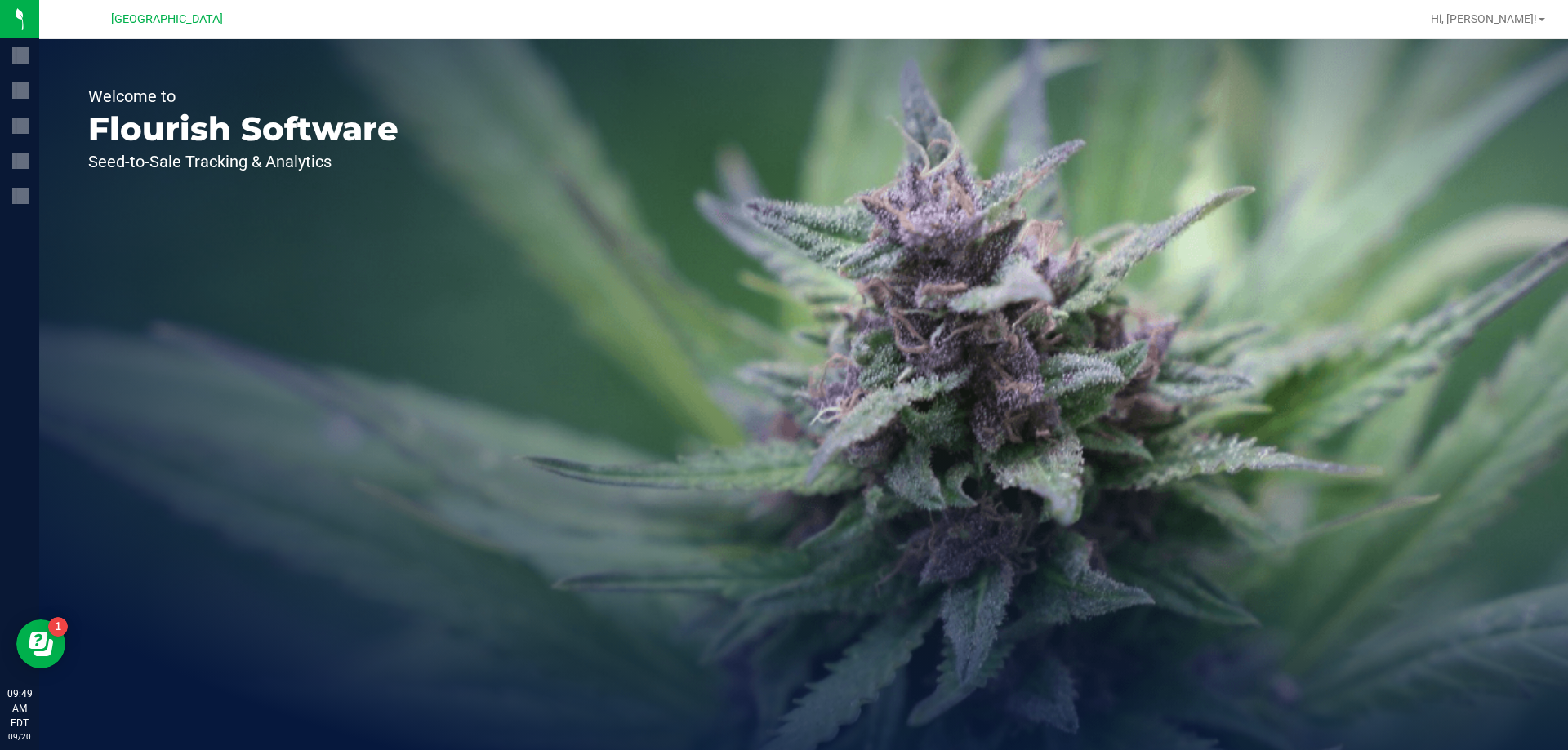
drag, startPoint x: 1167, startPoint y: 160, endPoint x: 1105, endPoint y: 175, distance: 63.8
click at [1167, 160] on div "Welcome to Flourish Software Seed-to-Sale Tracking & Analytics" at bounding box center [803, 394] width 1528 height 711
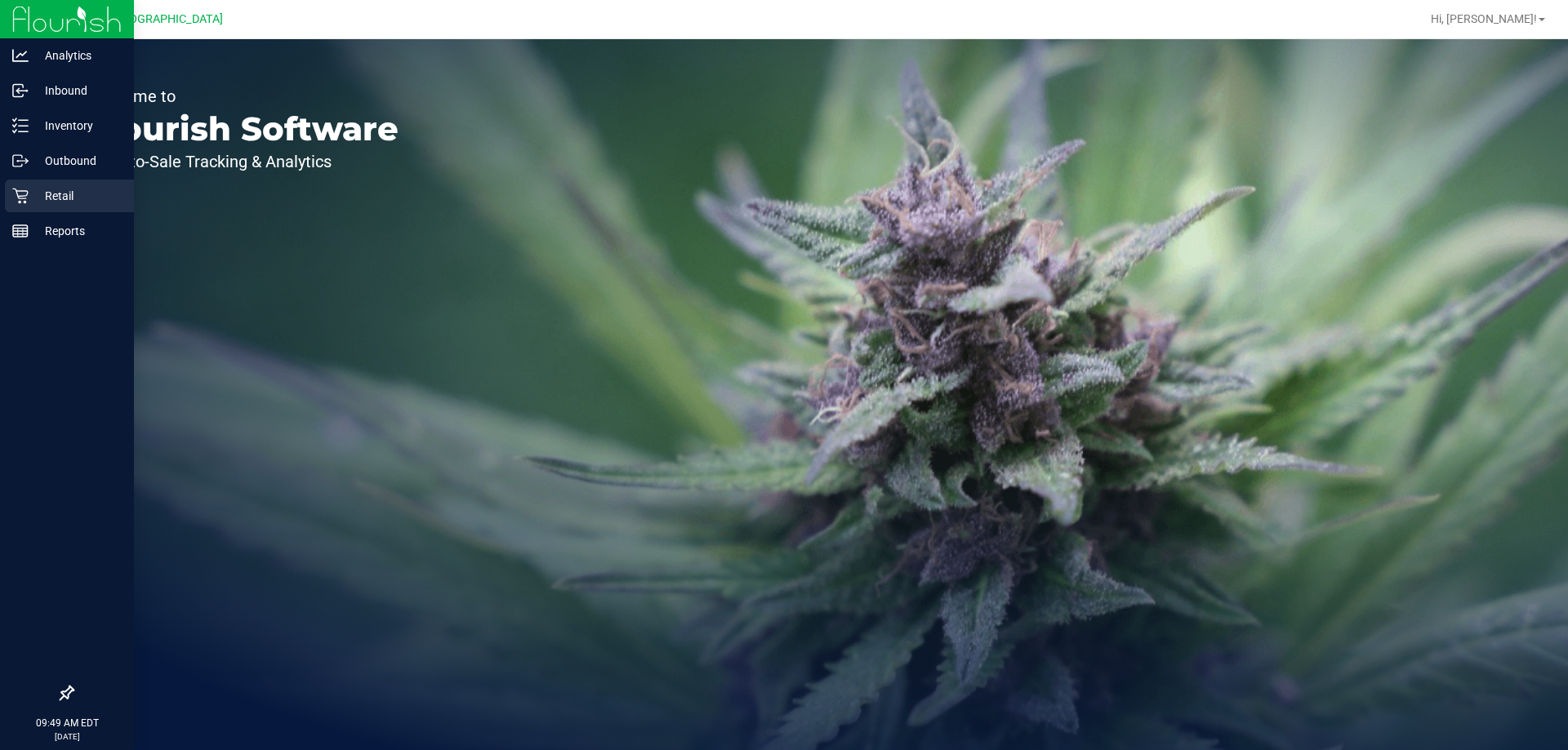
click at [47, 196] on p "Retail" at bounding box center [78, 196] width 98 height 20
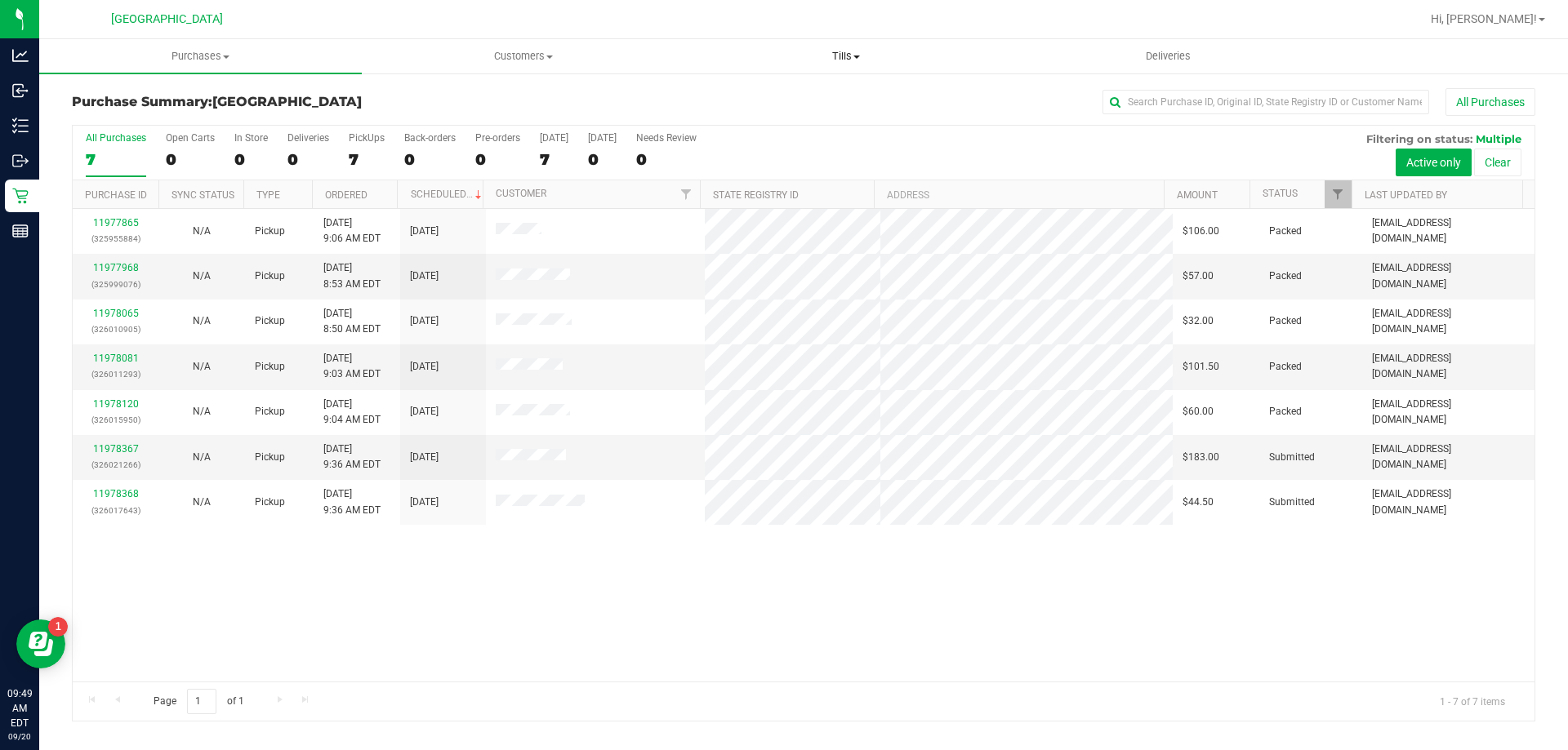
click at [844, 57] on span "Tills" at bounding box center [846, 56] width 321 height 14
click at [791, 101] on span "Manage tills" at bounding box center [740, 98] width 111 height 14
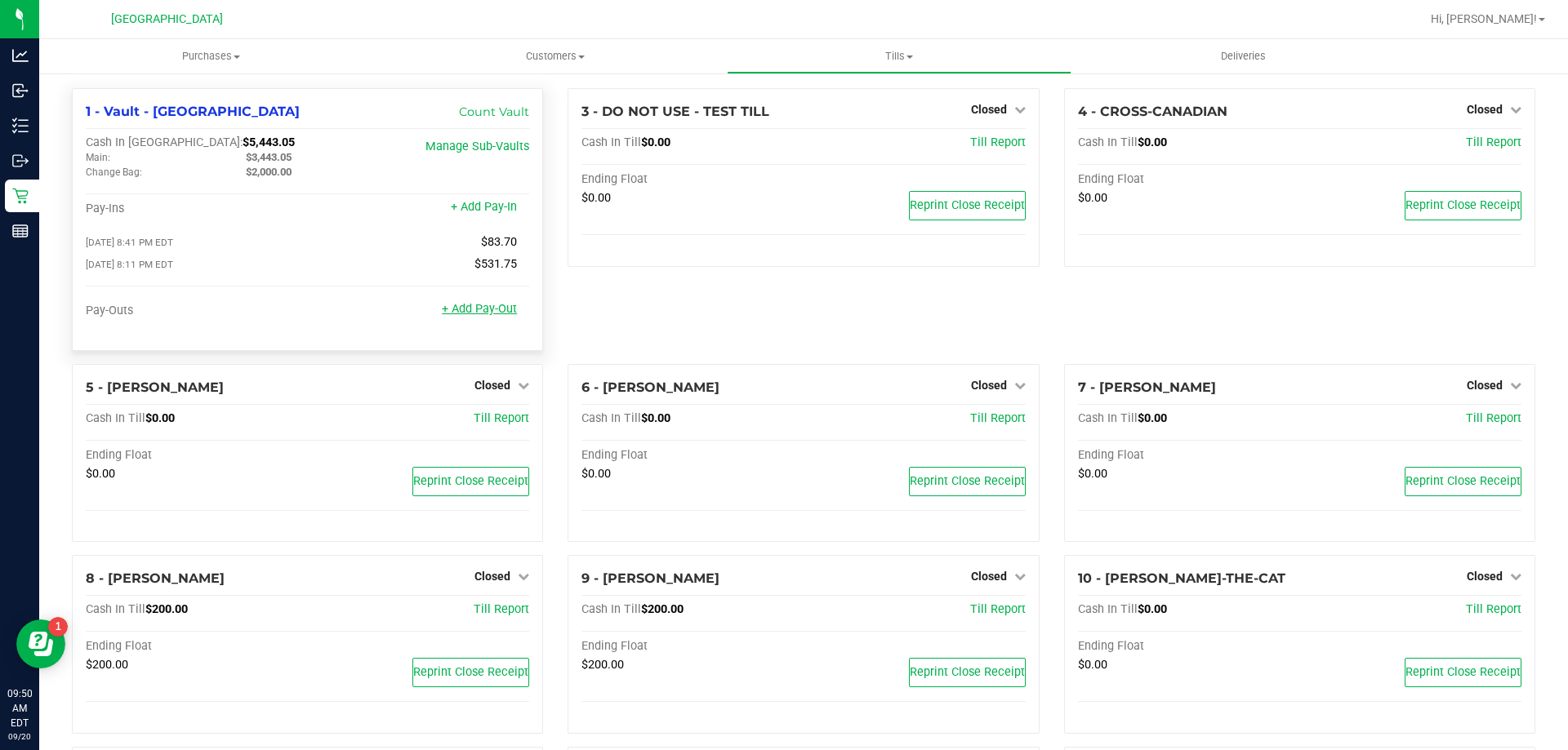
click at [457, 315] on link "+ Add Pay-Out" at bounding box center [479, 308] width 75 height 14
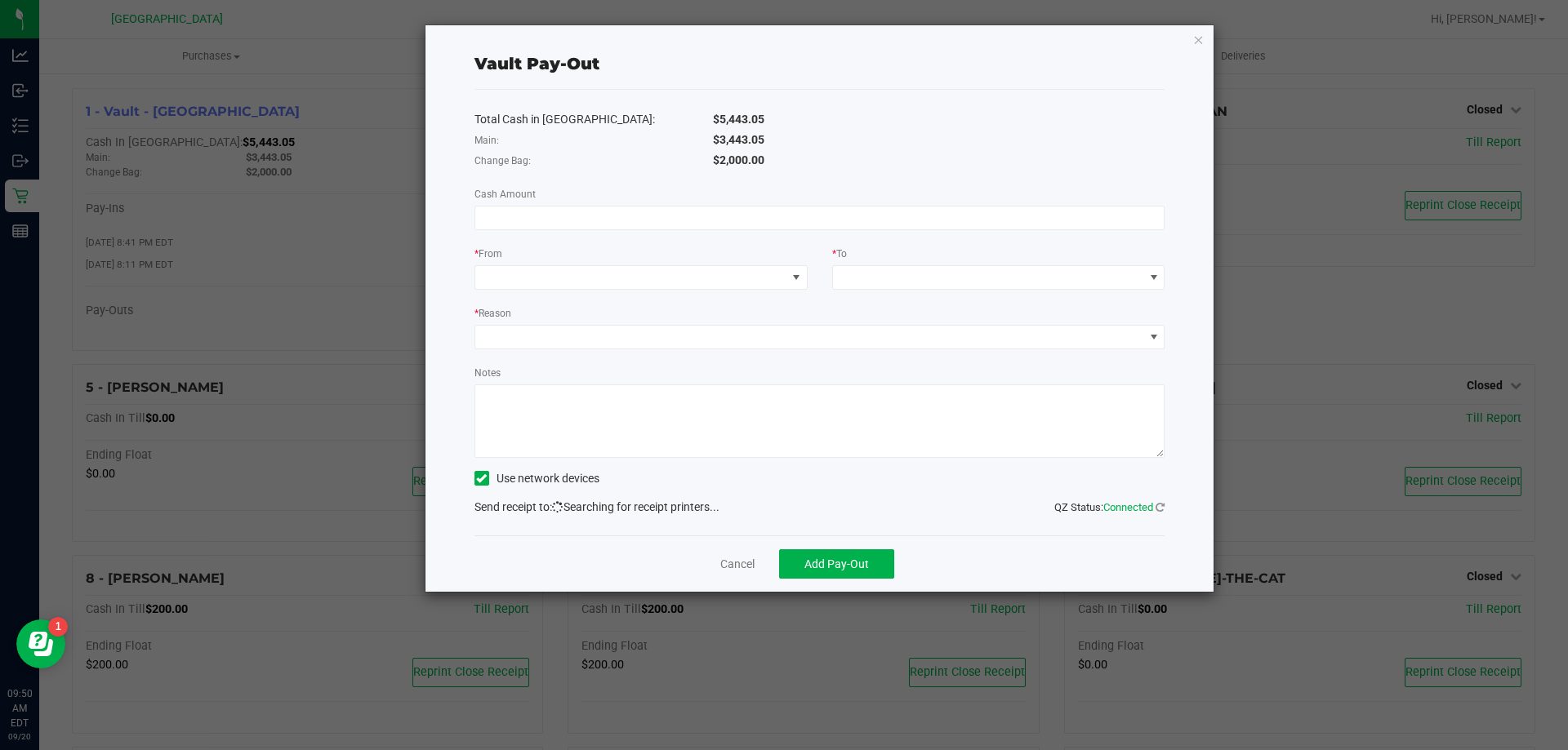
click at [538, 232] on div "Total Cash in Vault: $5,443.05 Main: $3,443.05 Change Bag: $2,000.00 Cash Amoun…" at bounding box center [819, 312] width 691 height 446
click at [538, 223] on input at bounding box center [819, 217] width 689 height 23
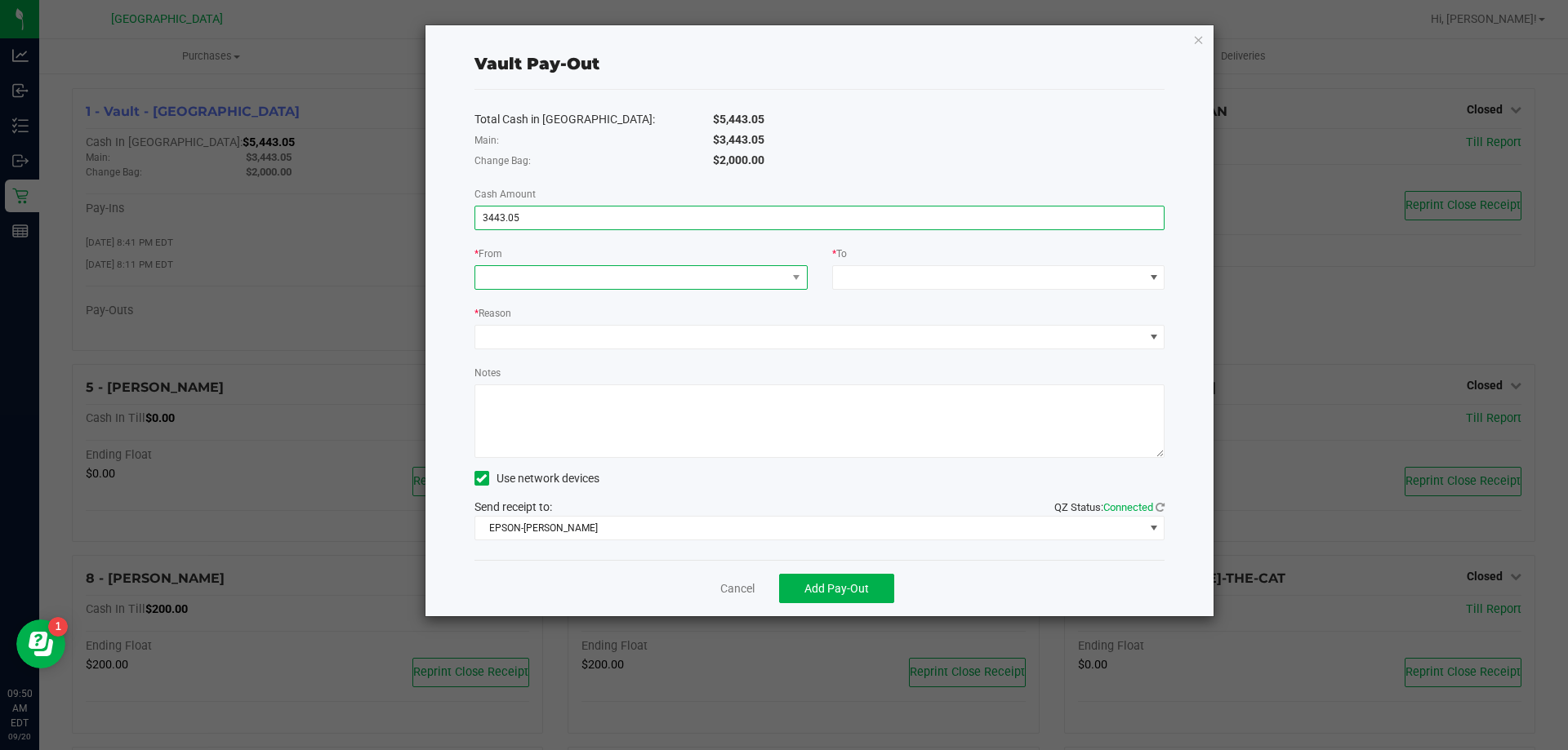
type input "$3,443.05"
click at [509, 277] on span at bounding box center [630, 277] width 311 height 23
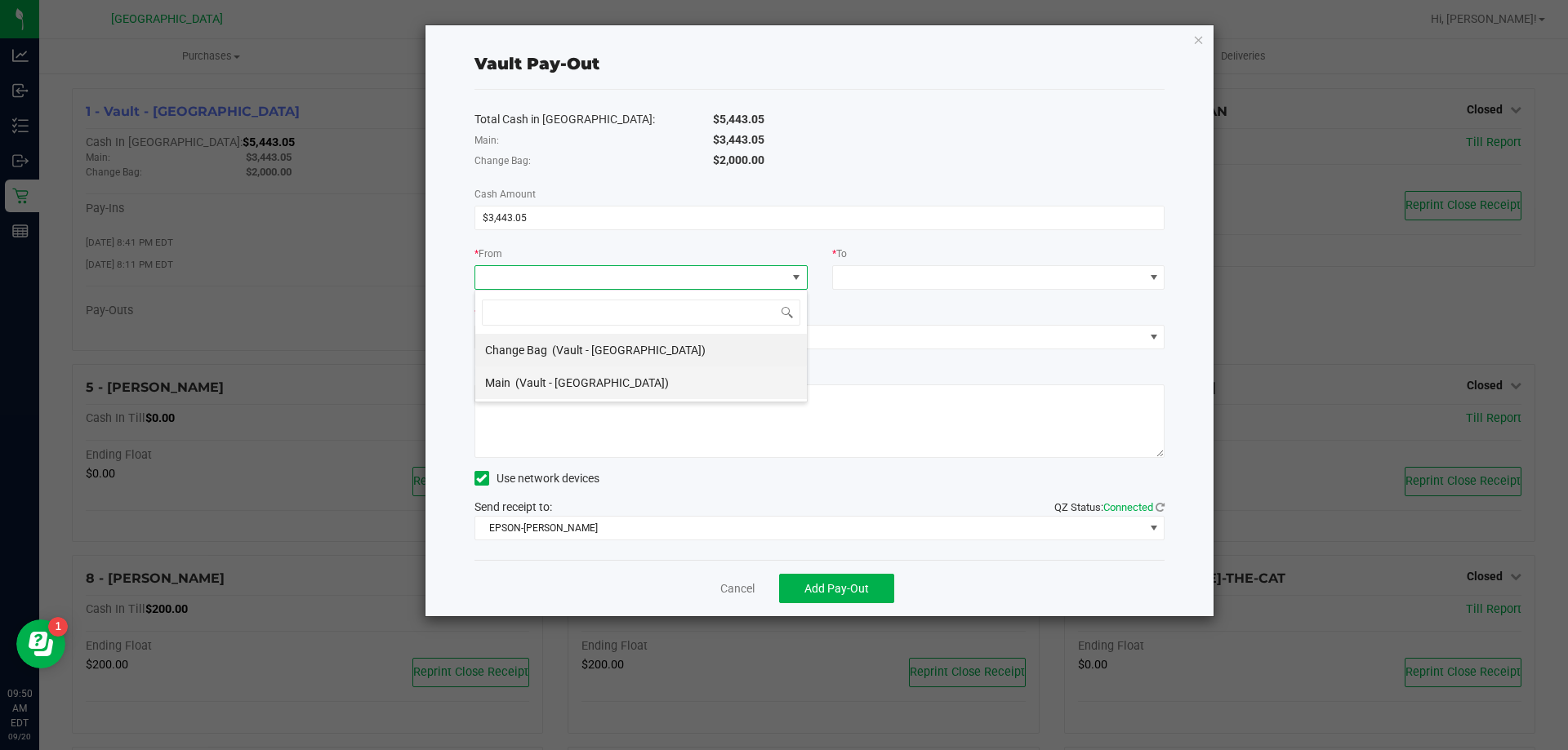
click at [518, 374] on div "Main (Vault - Orange Park WC)" at bounding box center [576, 382] width 184 height 29
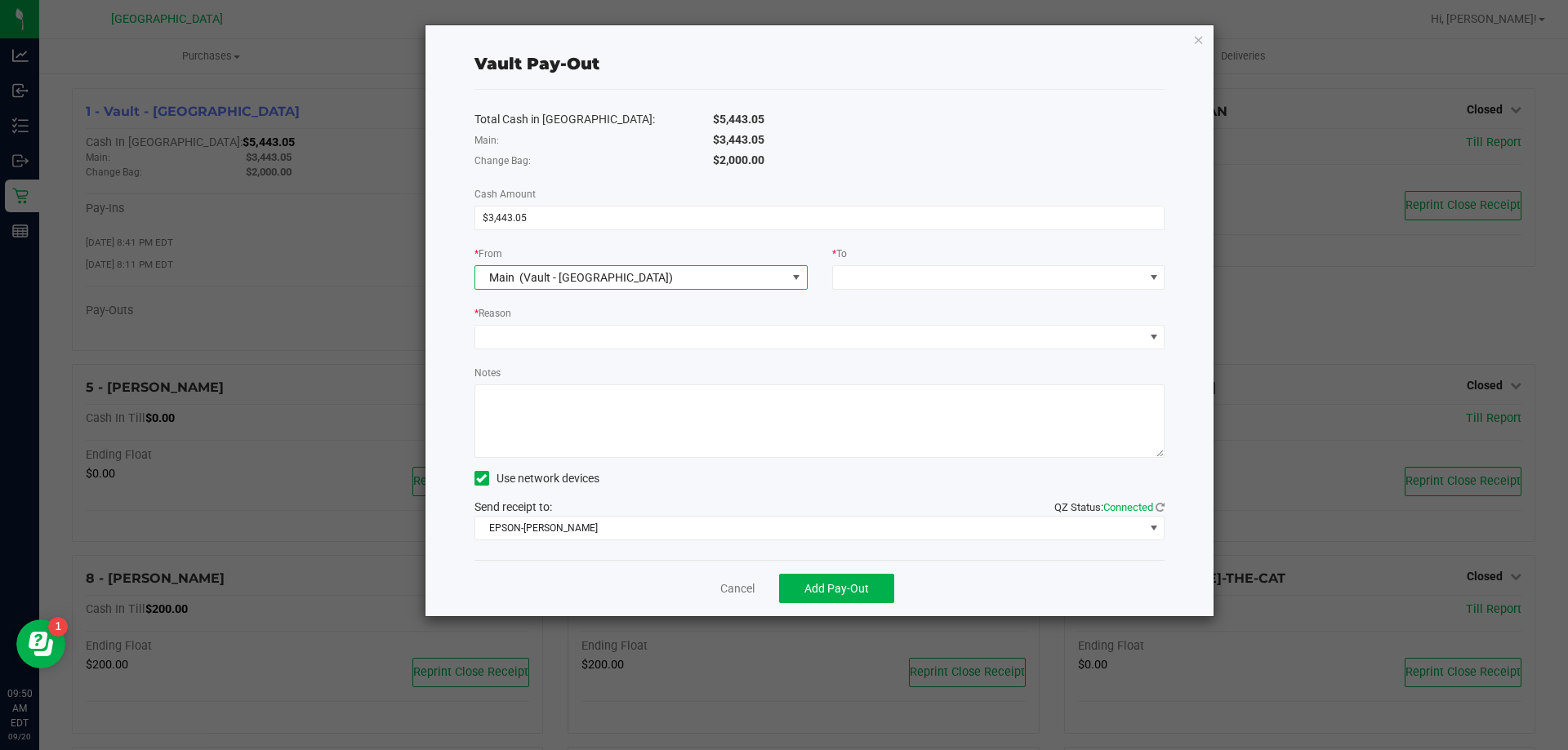
click at [917, 256] on div "* To" at bounding box center [999, 255] width 334 height 21
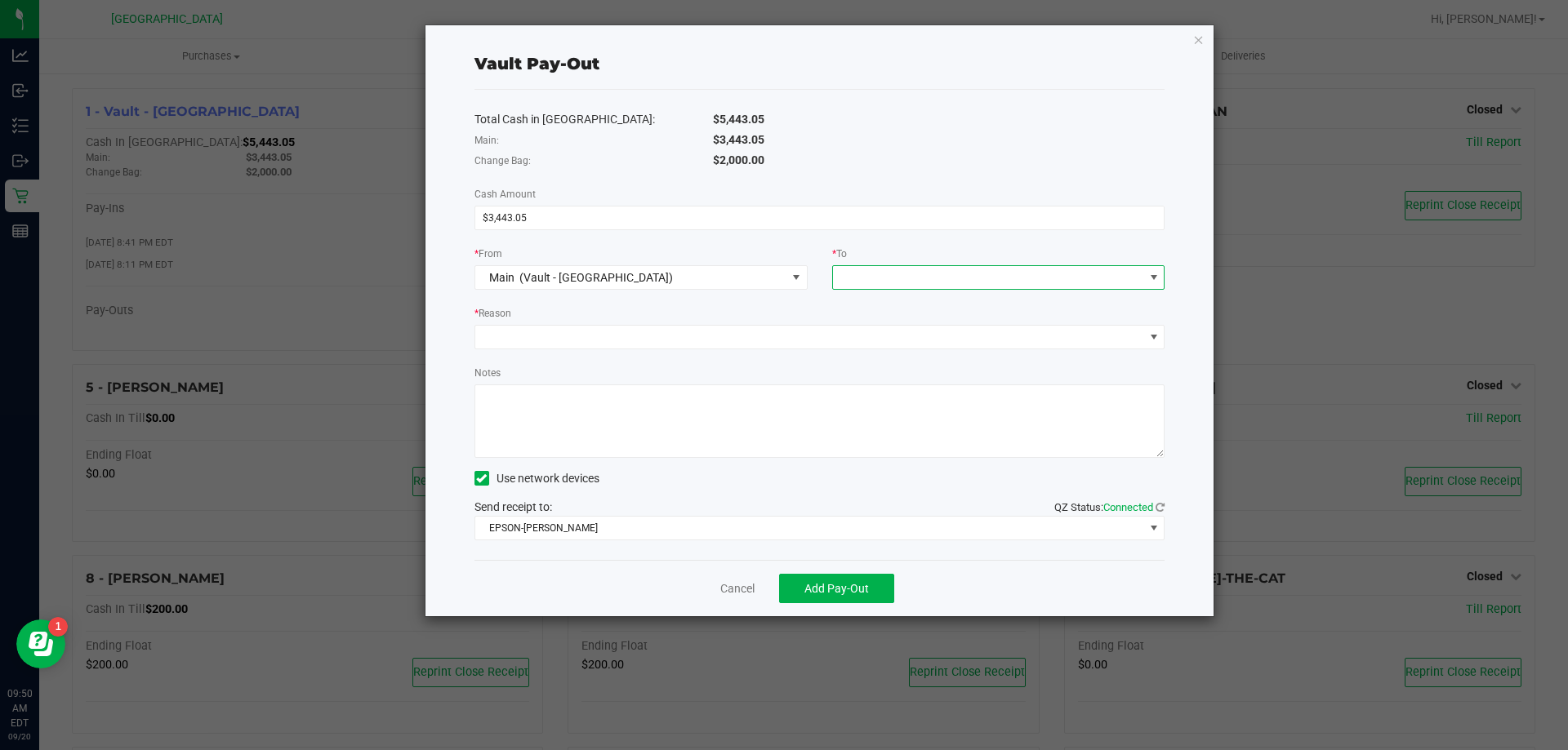
click at [907, 273] on span at bounding box center [988, 277] width 311 height 23
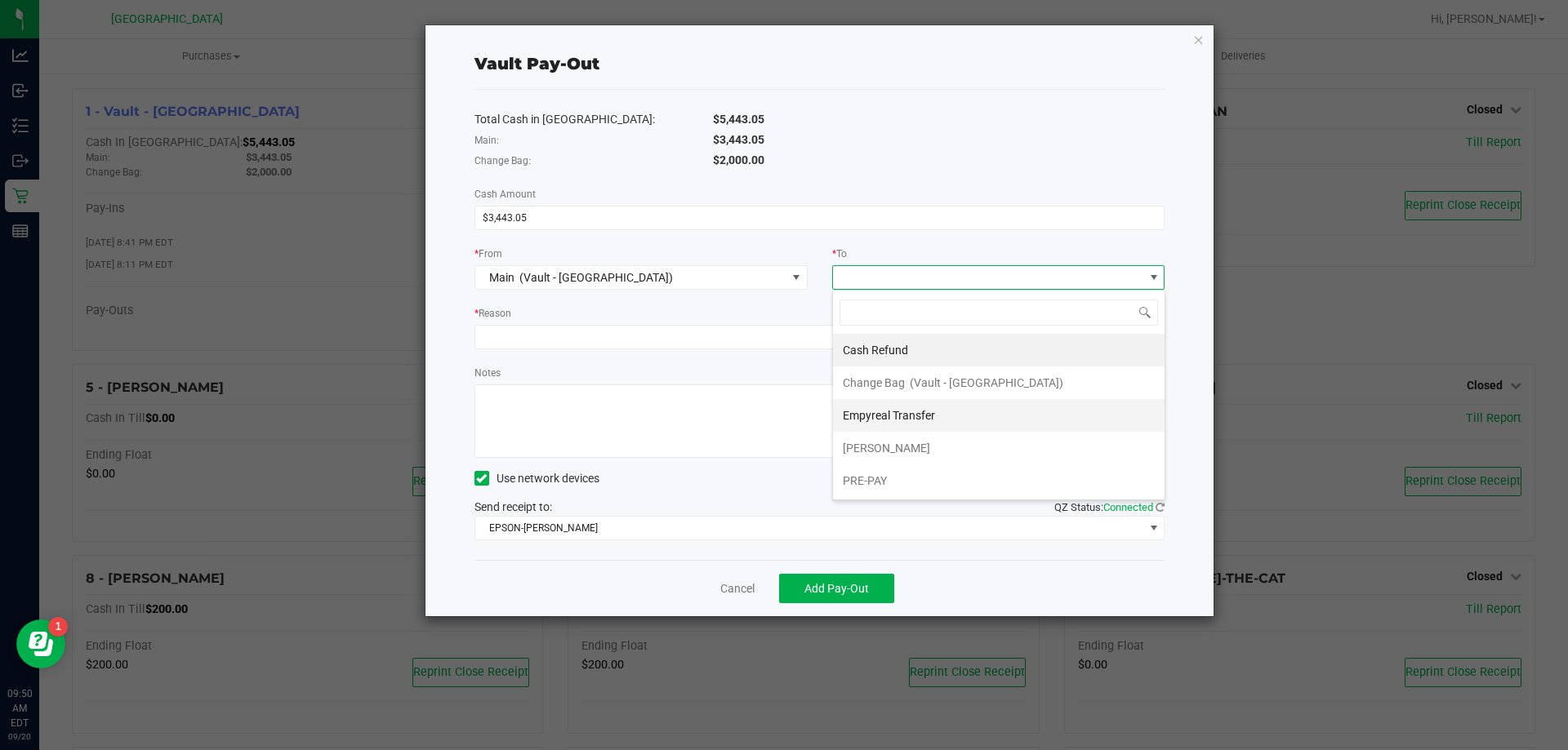
click at [901, 407] on div "Empyreal Transfer" at bounding box center [890, 415] width 94 height 29
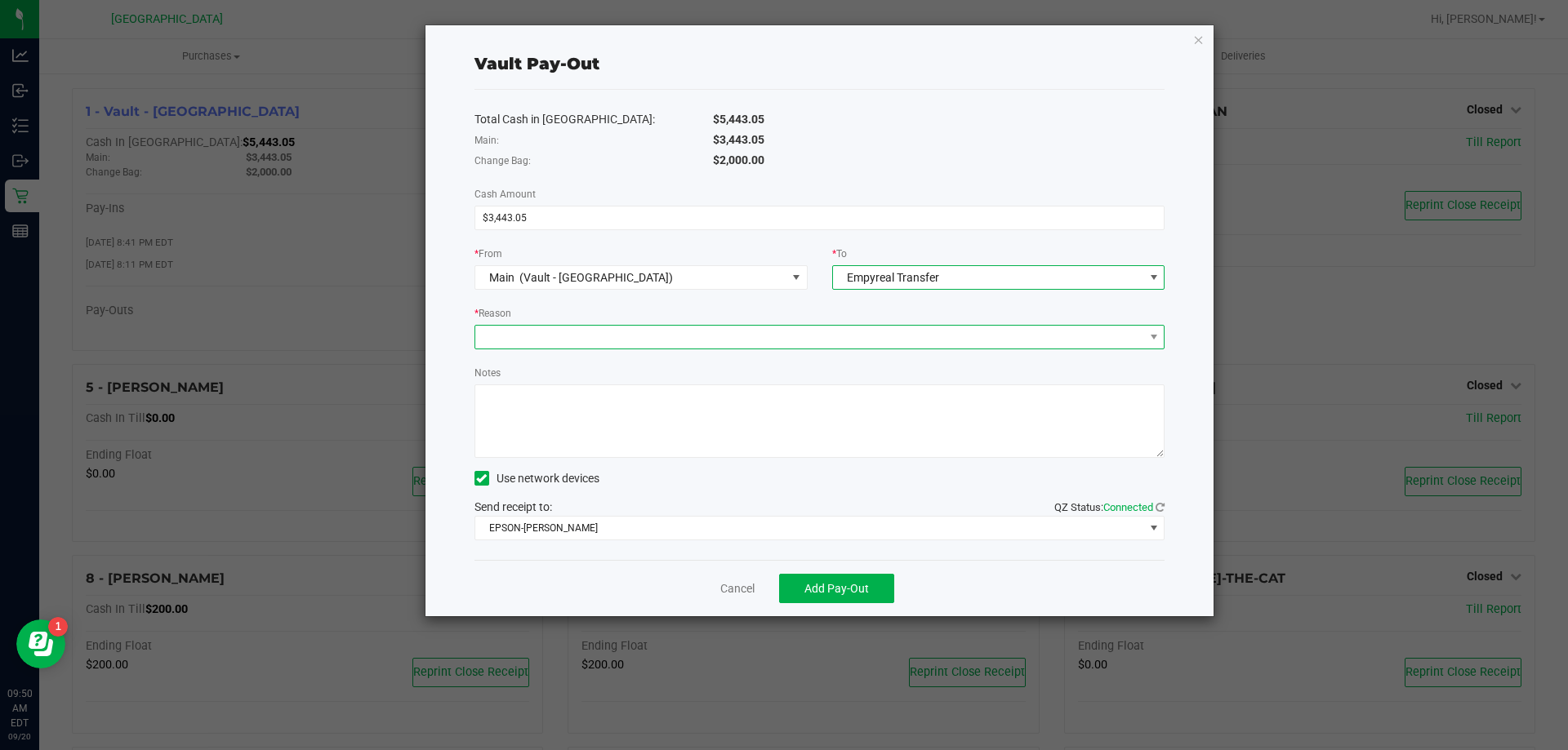
click at [494, 333] on span at bounding box center [809, 336] width 669 height 23
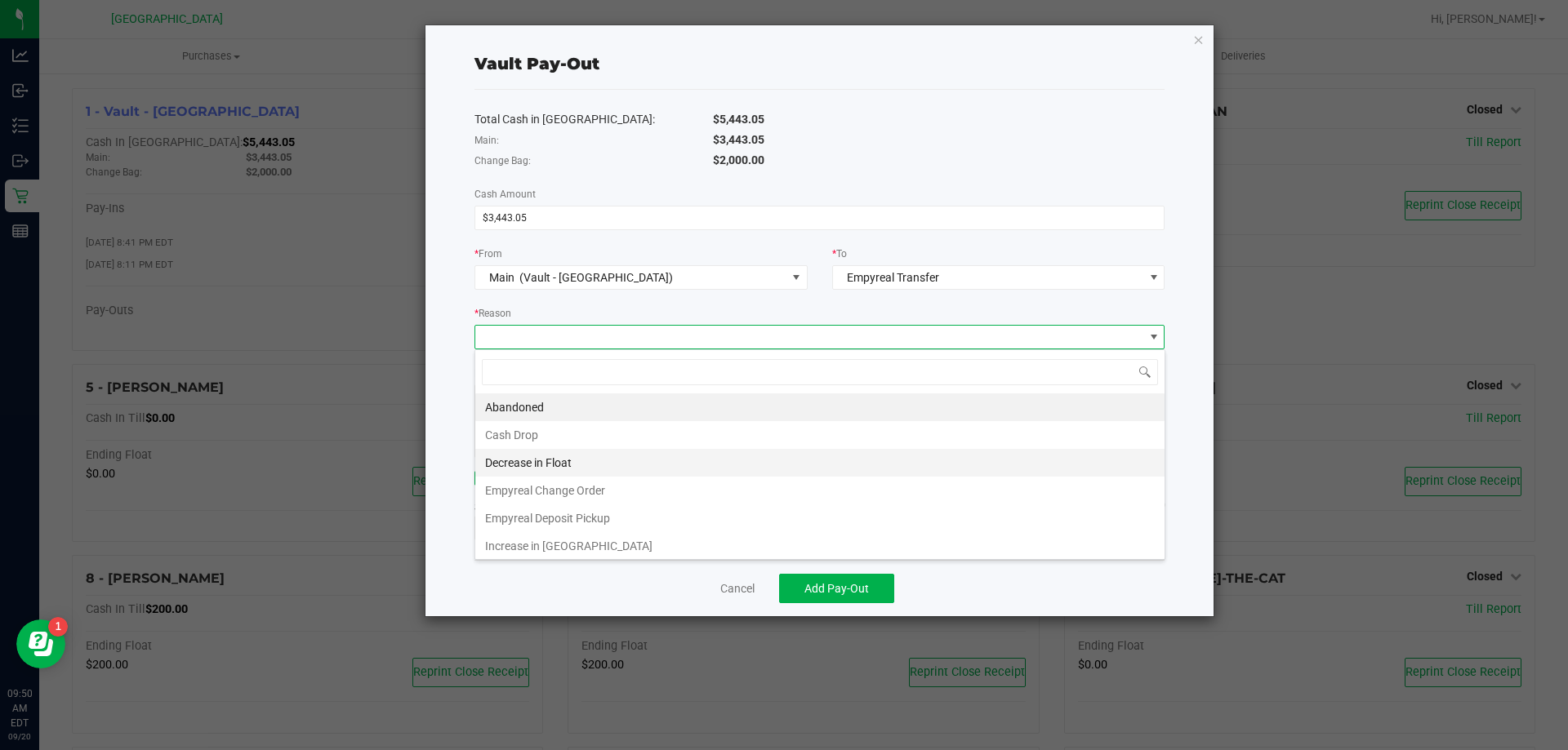
scroll to position [24, 690]
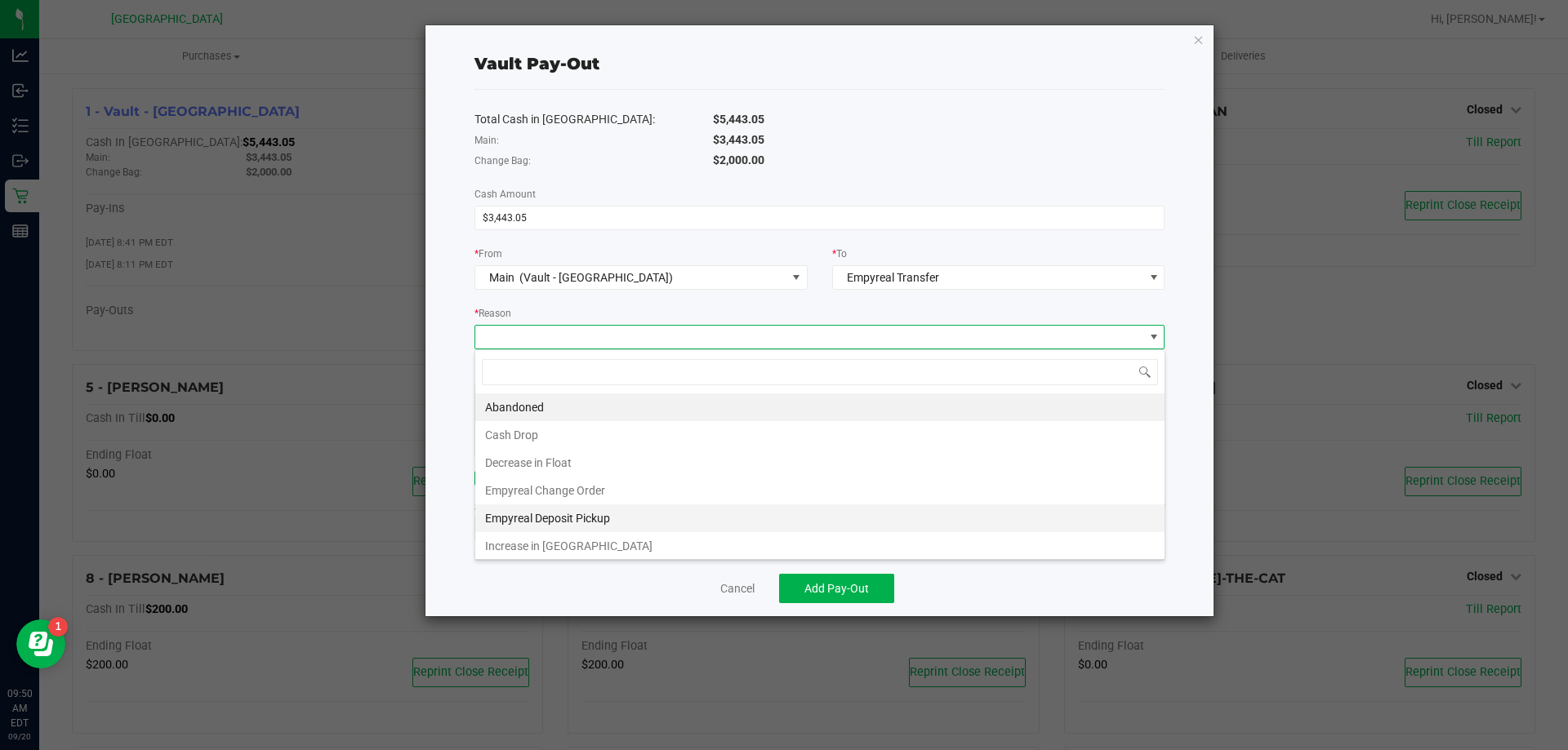
click at [519, 513] on li "Empyreal Deposit Pickup" at bounding box center [819, 518] width 689 height 28
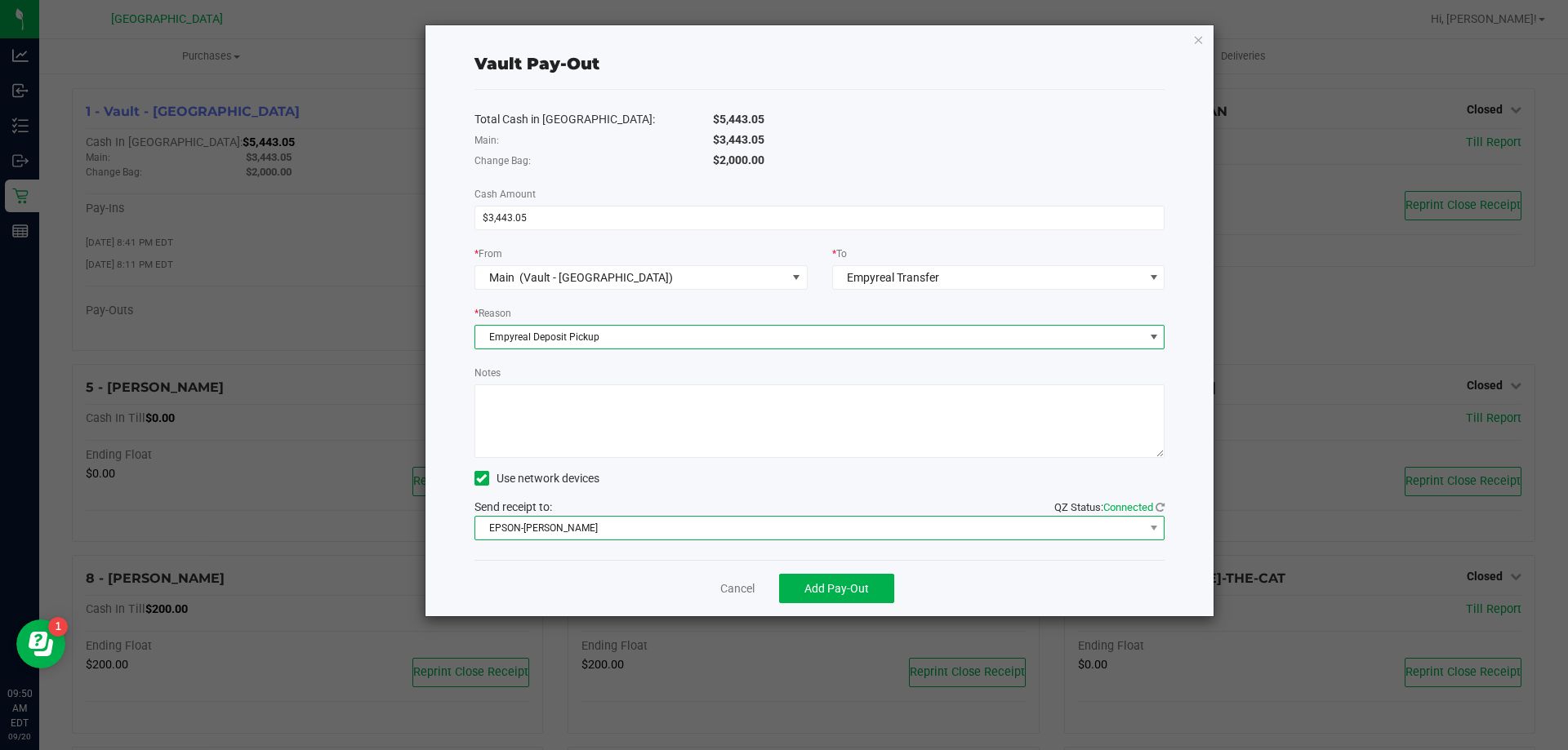
click at [527, 528] on span "EPSON-AUDREY-KITCHING" at bounding box center [809, 527] width 669 height 23
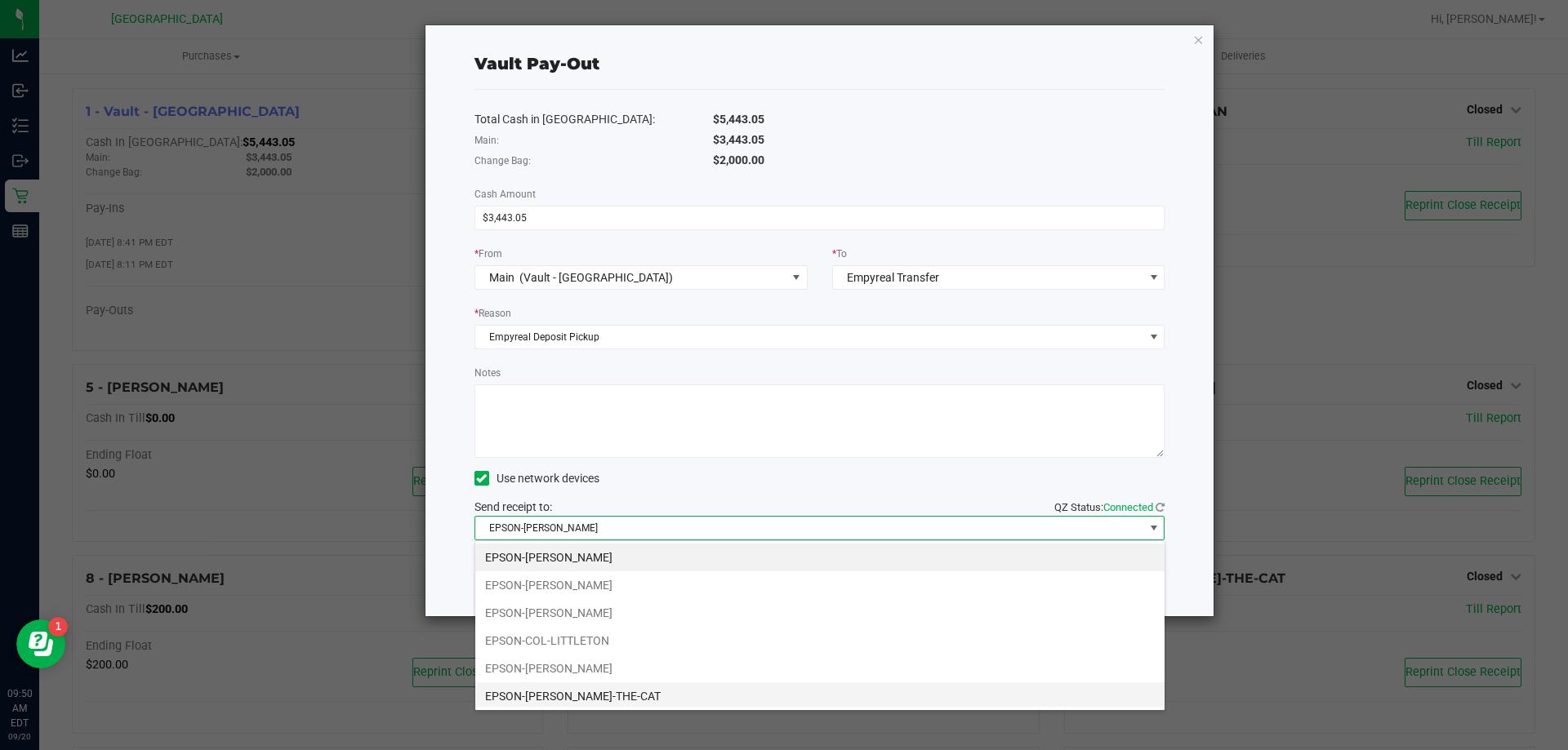
click at [537, 691] on li "EPSON-CONRAD-THE-CAT" at bounding box center [819, 696] width 689 height 28
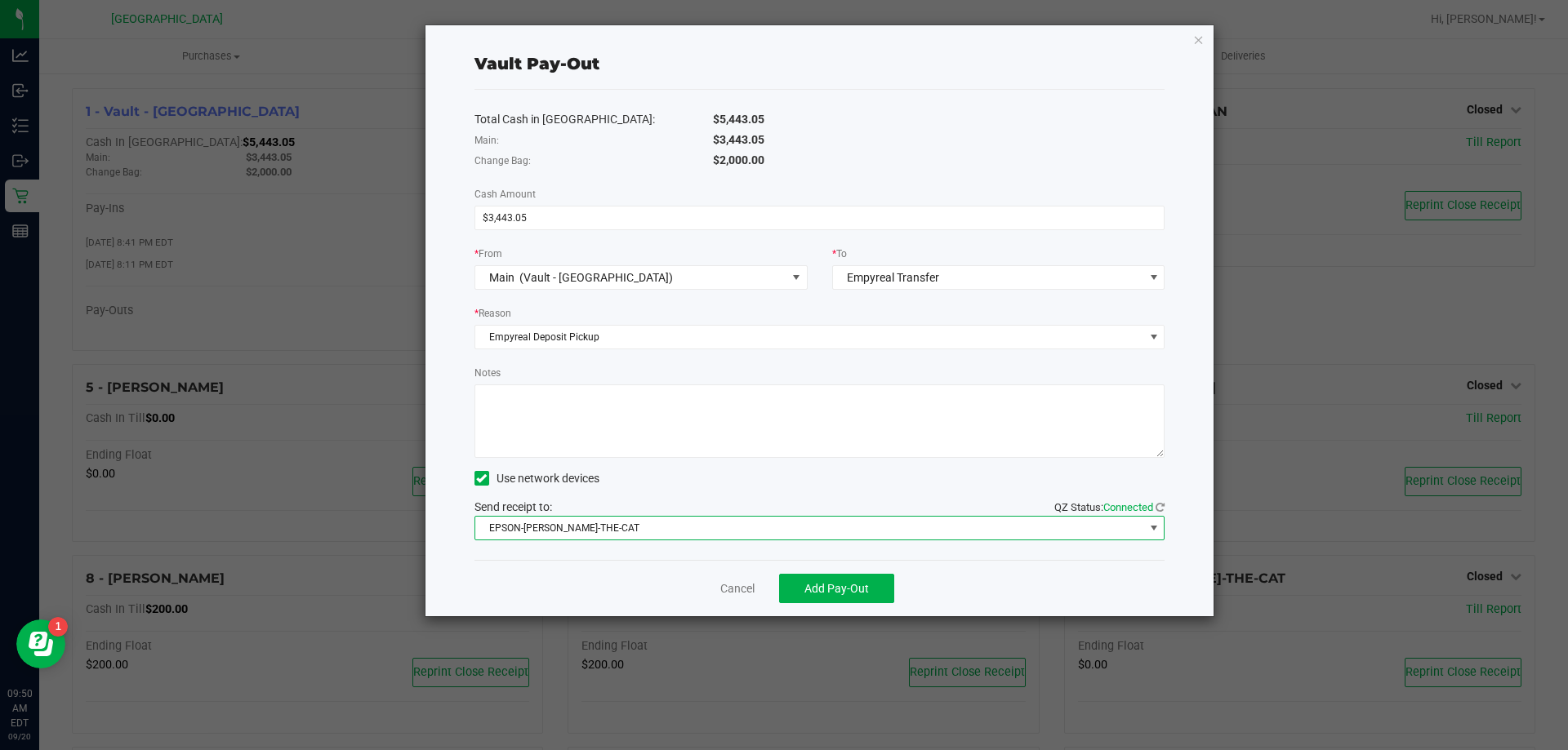
click at [551, 414] on textarea "Notes" at bounding box center [819, 420] width 691 height 73
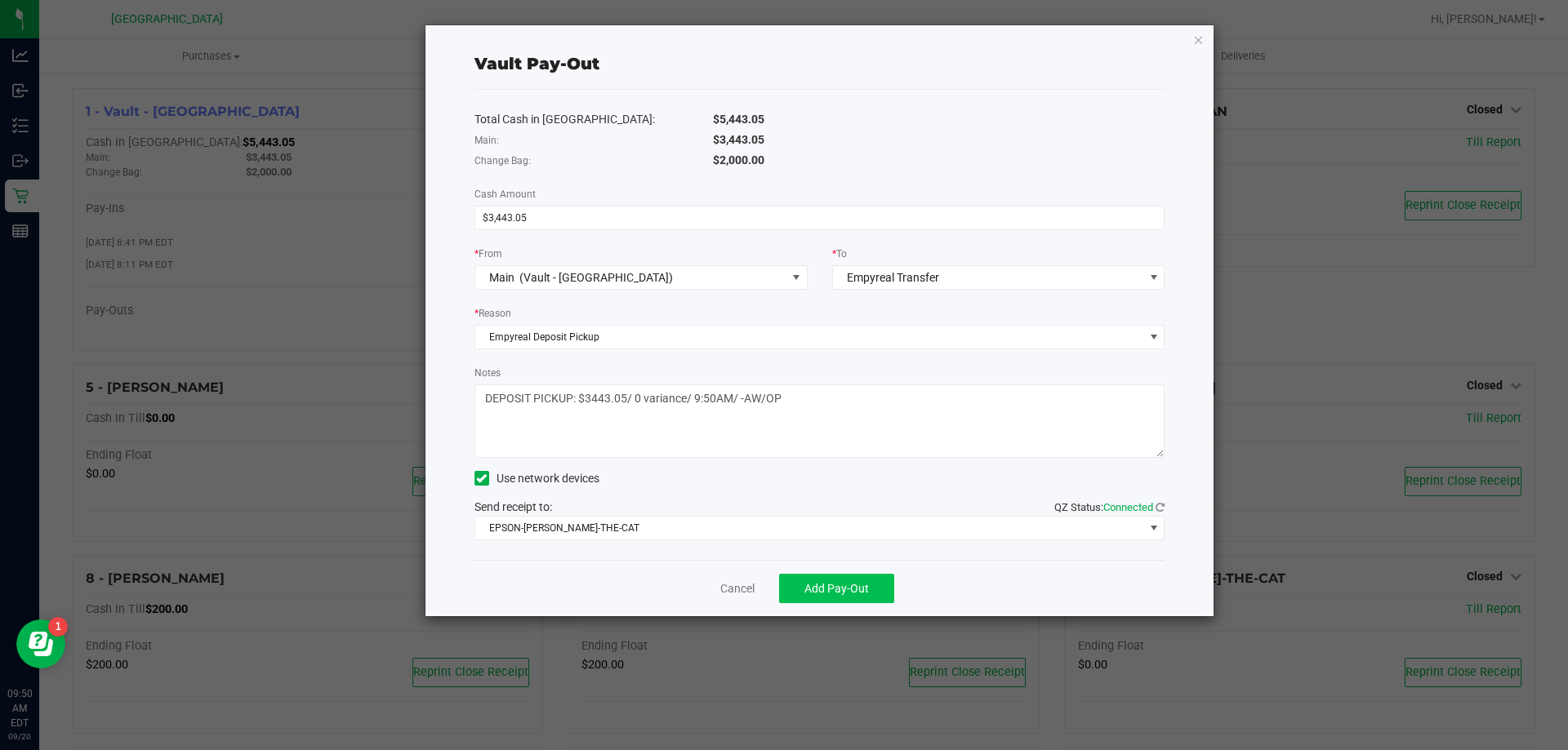
type textarea "DEPOSIT PICKUP: $3443.05/ 0 variance/ 9:50AM/ -AW/OP"
click at [853, 582] on span "Add Pay-Out" at bounding box center [836, 588] width 64 height 13
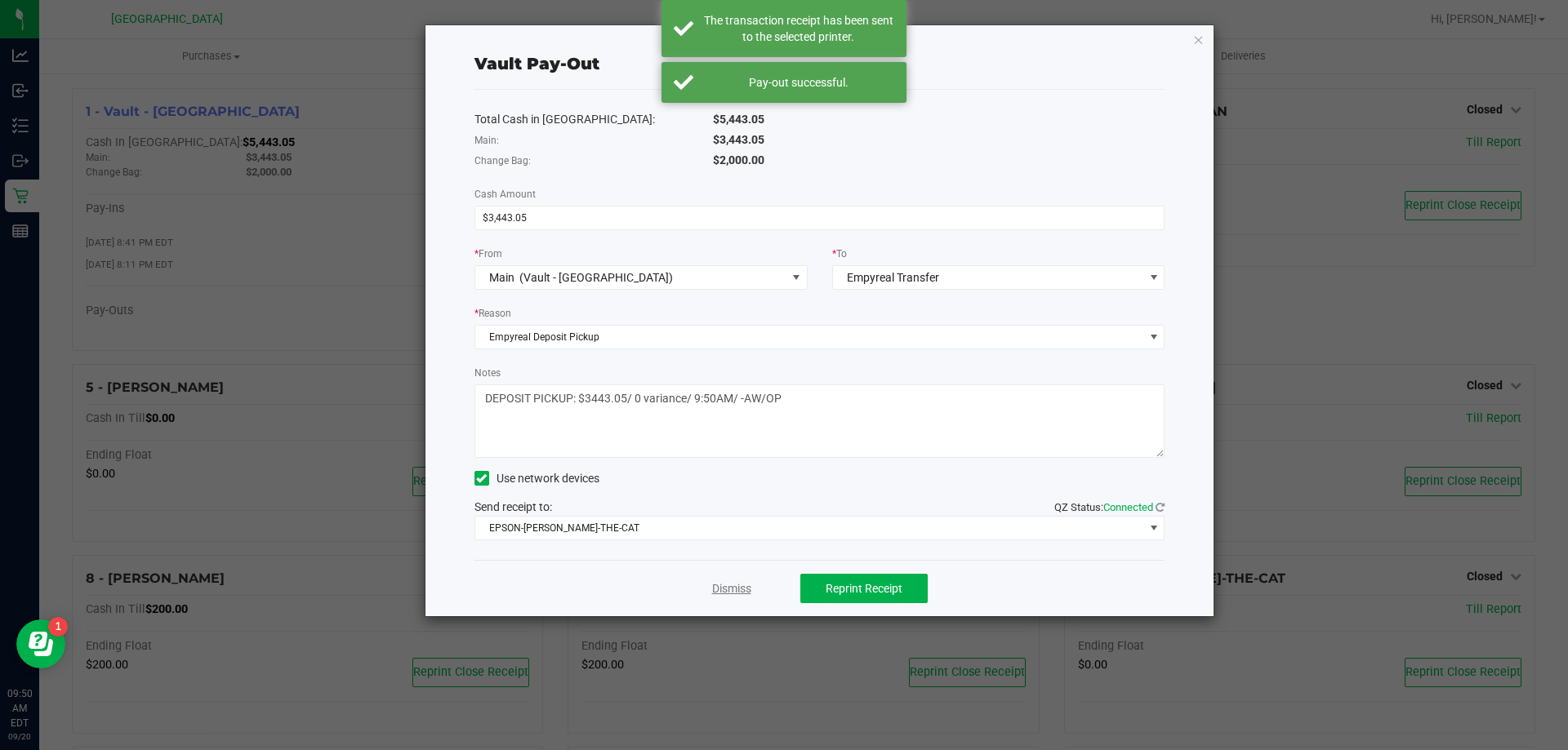
click at [737, 591] on link "Dismiss" at bounding box center [731, 588] width 39 height 17
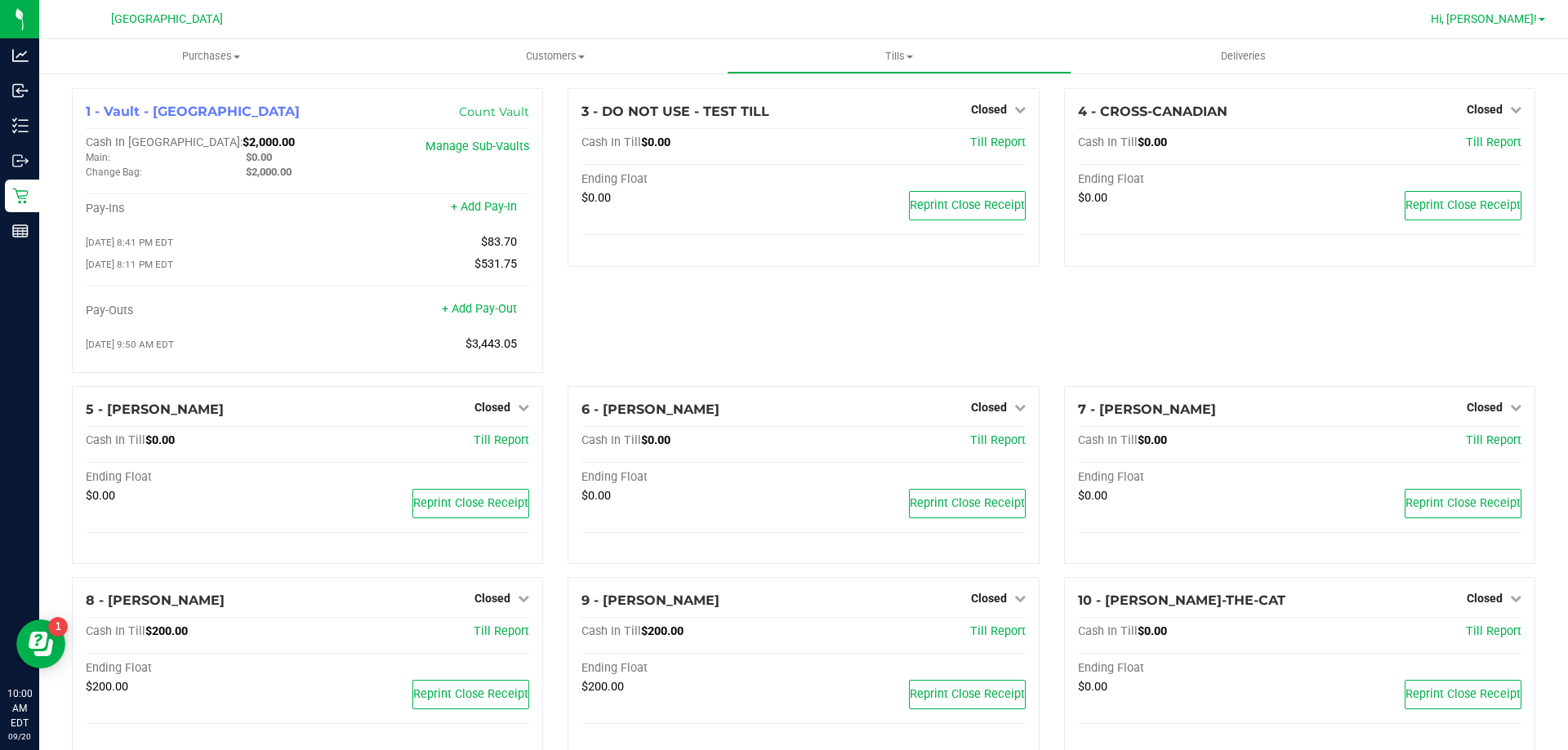
click at [1504, 15] on span "Hi, [PERSON_NAME]!" at bounding box center [1483, 19] width 106 height 13
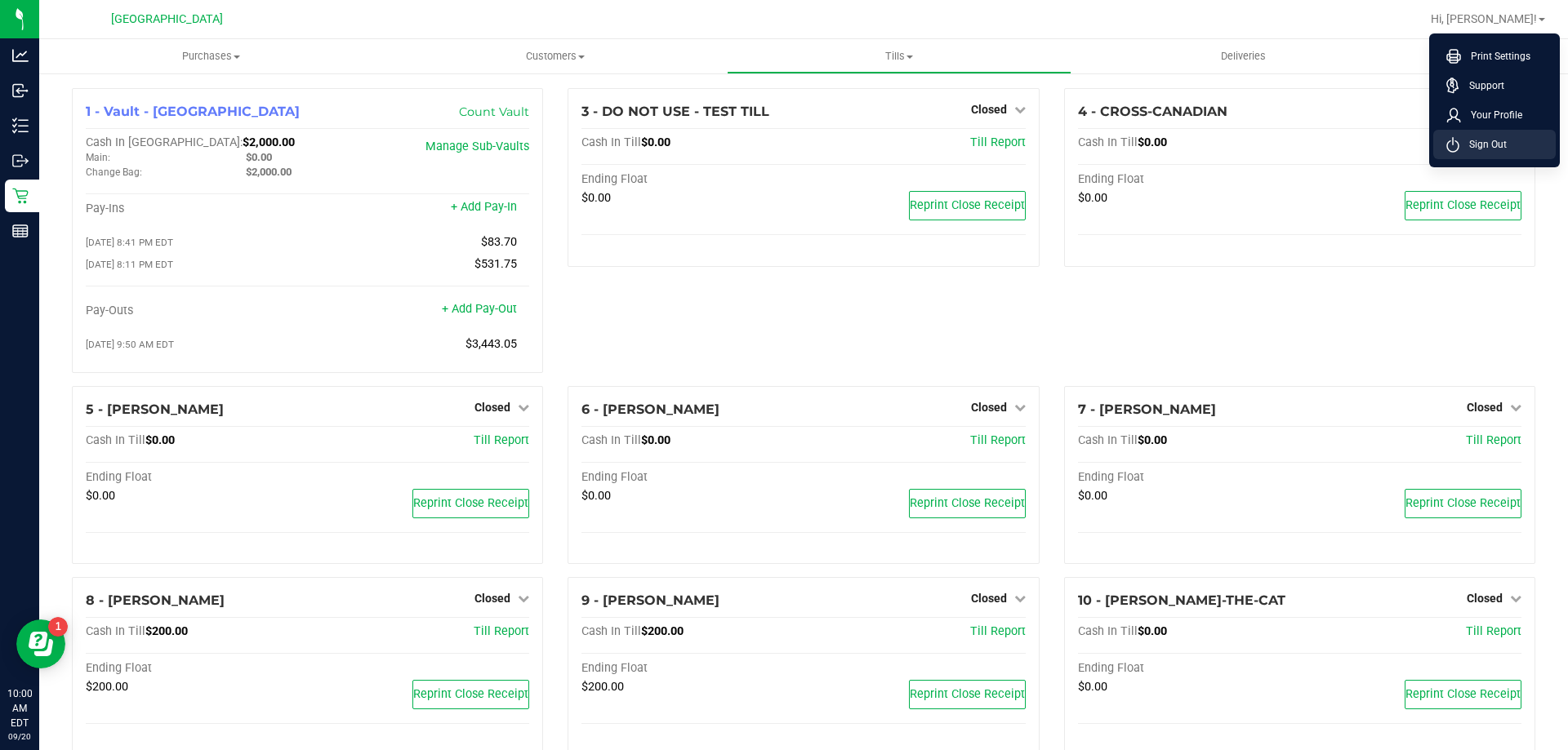
click at [1484, 138] on span "Sign Out" at bounding box center [1483, 144] width 47 height 16
